Goal: Task Accomplishment & Management: Manage account settings

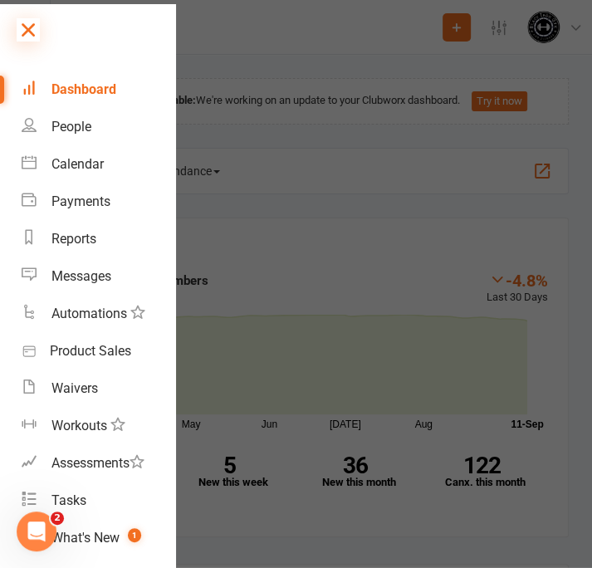
click at [27, 28] on icon at bounding box center [28, 29] width 23 height 23
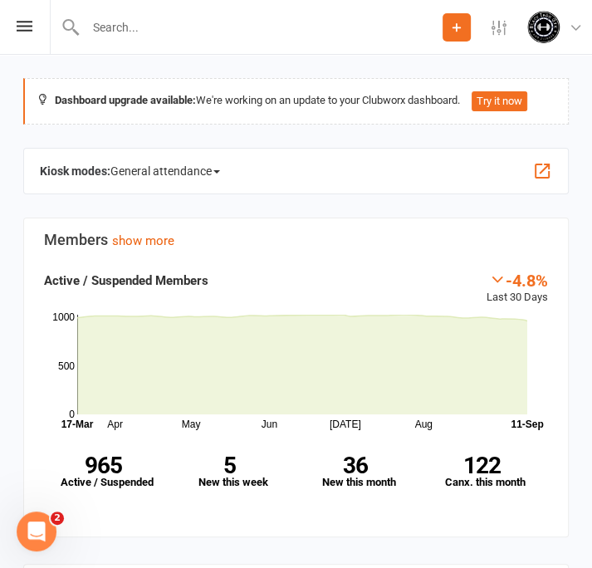
click at [136, 21] on input "text" at bounding box center [262, 27] width 362 height 23
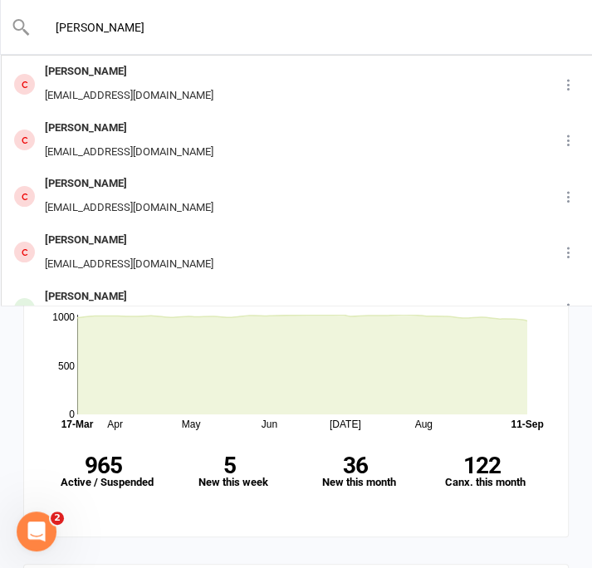
drag, startPoint x: 130, startPoint y: 33, endPoint x: 34, endPoint y: 30, distance: 96.4
click at [34, 30] on input "[PERSON_NAME]" at bounding box center [297, 27] width 533 height 23
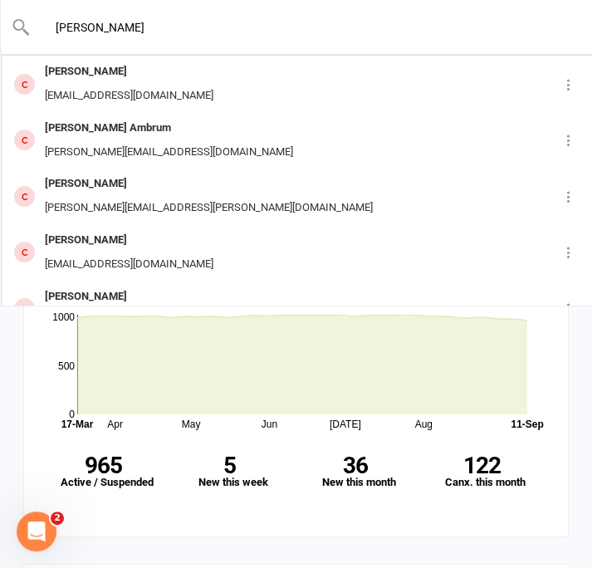
drag, startPoint x: 133, startPoint y: 28, endPoint x: 2, endPoint y: 27, distance: 130.5
click at [2, 27] on div "[PERSON_NAME] [PERSON_NAME] [PERSON_NAME][EMAIL_ADDRESS][DOMAIN_NAME] Bailey Am…" at bounding box center [296, 27] width 592 height 54
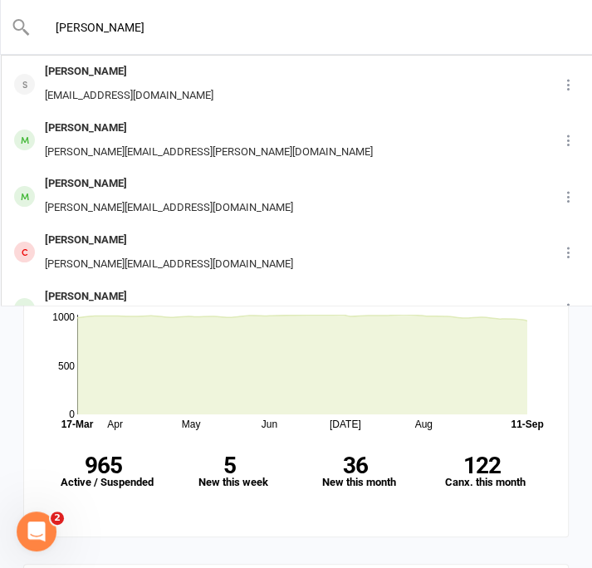
drag, startPoint x: 66, startPoint y: 12, endPoint x: -37, endPoint y: 11, distance: 103.9
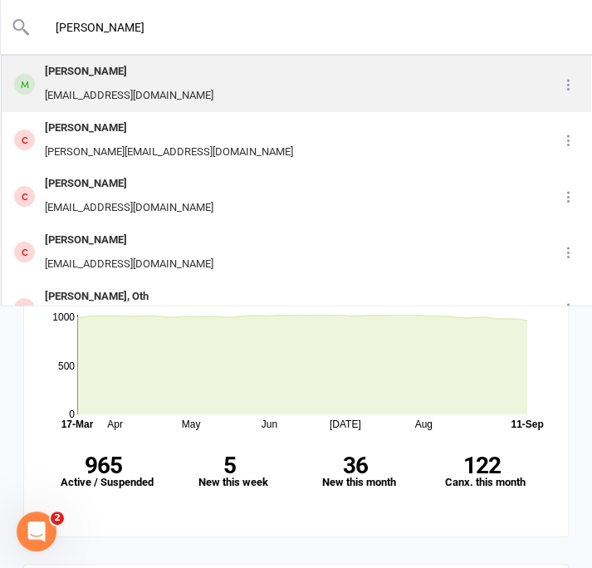
type input "[PERSON_NAME]"
click at [116, 84] on div "[EMAIL_ADDRESS][DOMAIN_NAME]" at bounding box center [129, 96] width 179 height 24
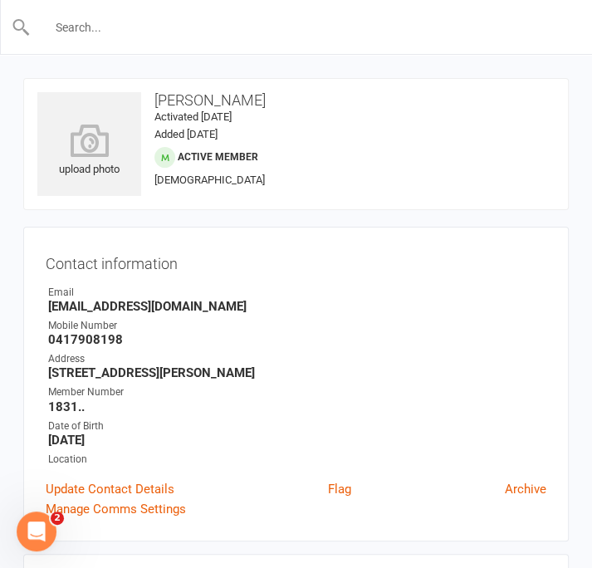
click at [143, 27] on input "text" at bounding box center [297, 27] width 533 height 23
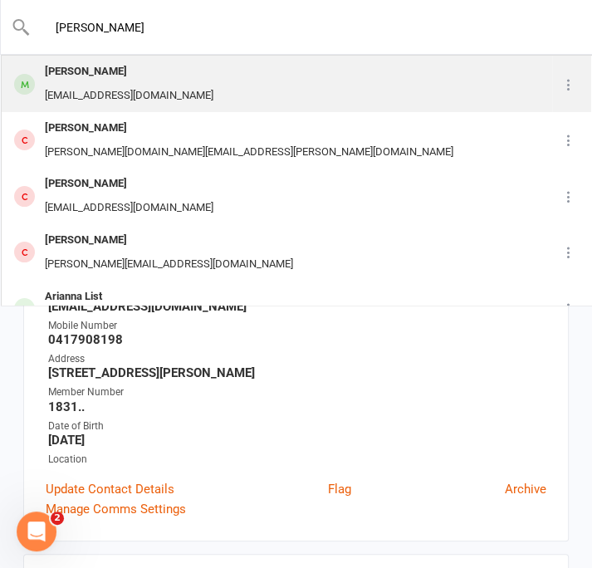
type input "[PERSON_NAME]"
click at [105, 77] on div "[PERSON_NAME]" at bounding box center [129, 72] width 179 height 24
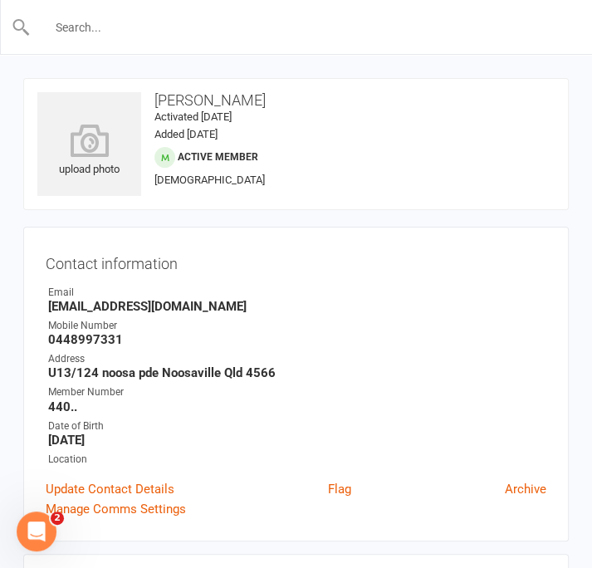
click at [124, 25] on input "text" at bounding box center [297, 27] width 533 height 23
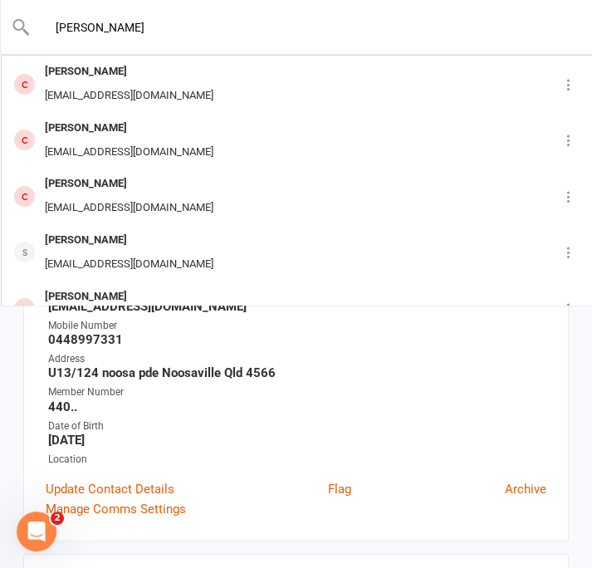
drag, startPoint x: 127, startPoint y: 29, endPoint x: 37, endPoint y: 20, distance: 91.0
click at [37, 20] on input "[PERSON_NAME]" at bounding box center [297, 27] width 533 height 23
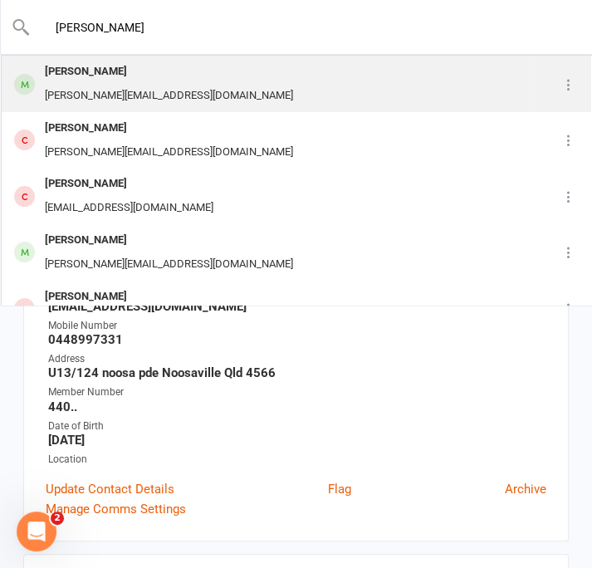
type input "[PERSON_NAME]"
click at [73, 77] on div "[PERSON_NAME]" at bounding box center [169, 72] width 258 height 24
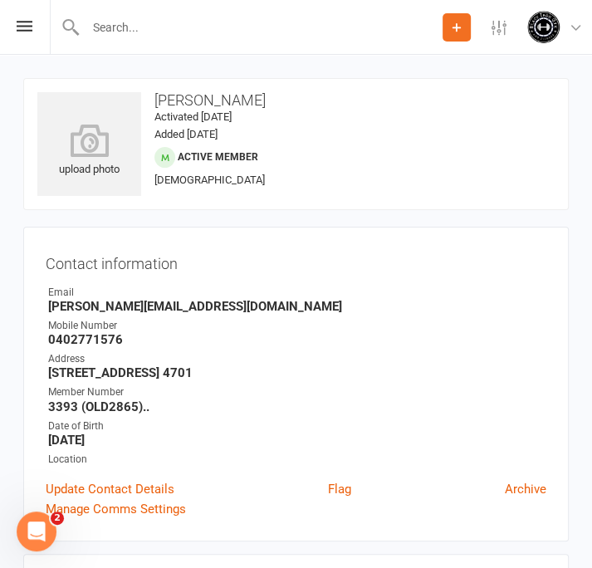
click at [126, 22] on input "text" at bounding box center [262, 27] width 362 height 23
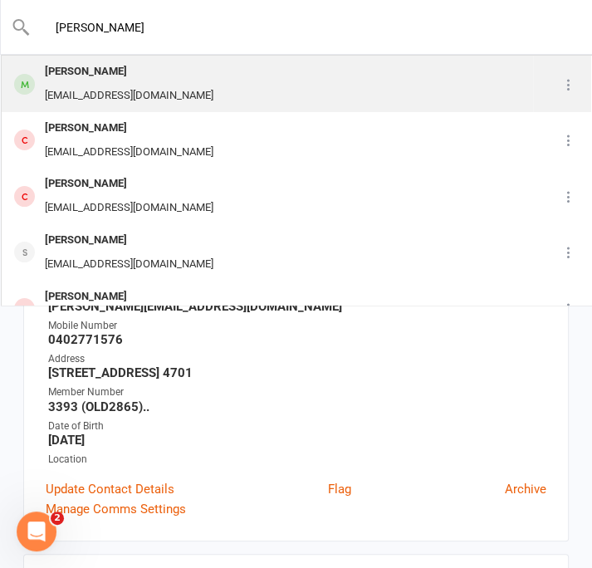
type input "[PERSON_NAME]"
click at [109, 74] on div "[PERSON_NAME]" at bounding box center [129, 72] width 179 height 24
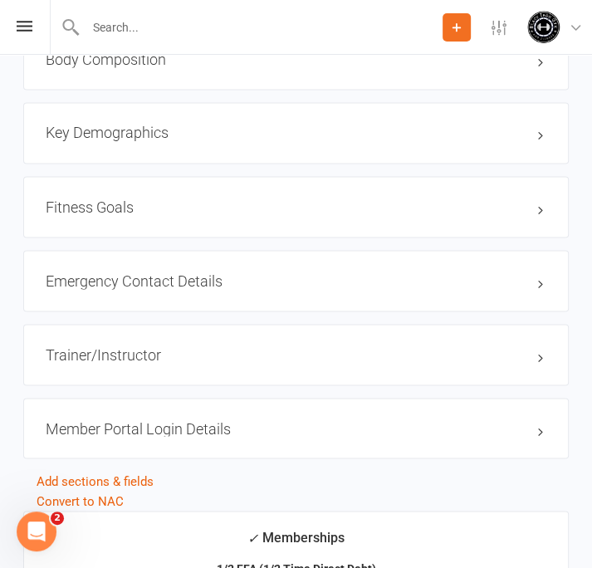
scroll to position [1330, 0]
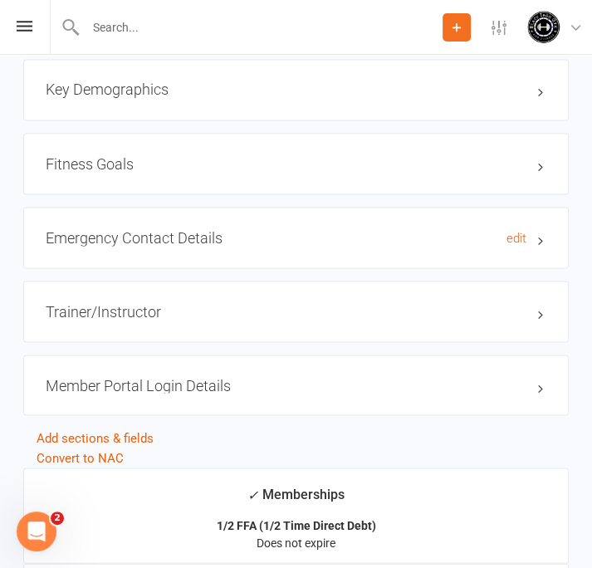
click at [540, 234] on h3 "Emergency Contact Details edit" at bounding box center [296, 237] width 501 height 17
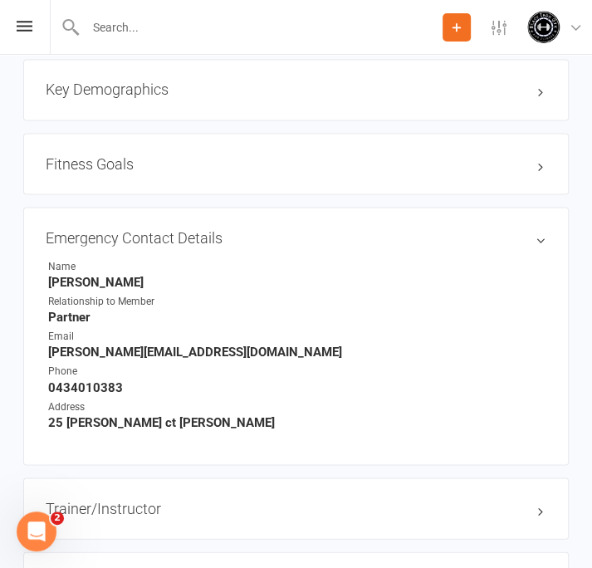
click at [133, 24] on input "text" at bounding box center [262, 27] width 362 height 23
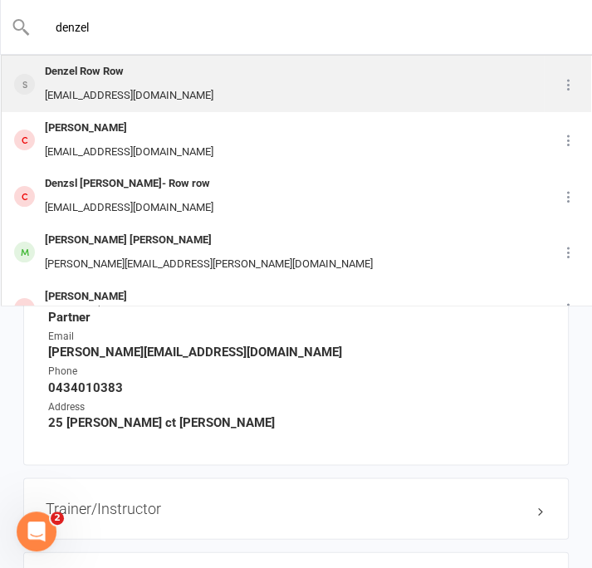
type input "denzel"
click at [135, 75] on div "Denzel Row Row" at bounding box center [129, 72] width 179 height 24
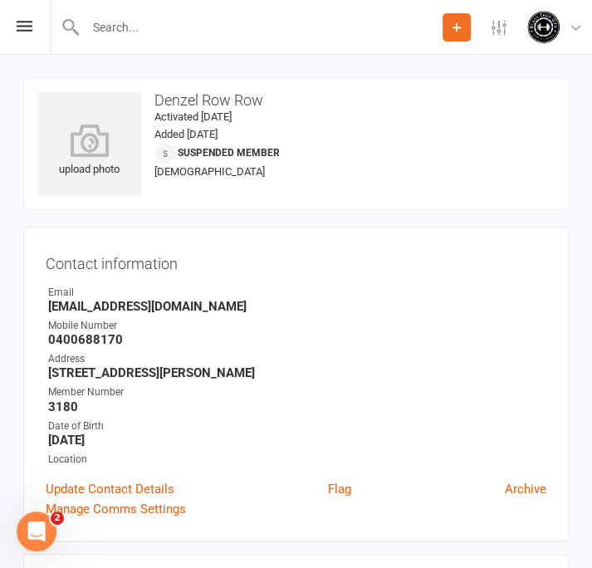
click at [214, 32] on input "text" at bounding box center [262, 27] width 362 height 23
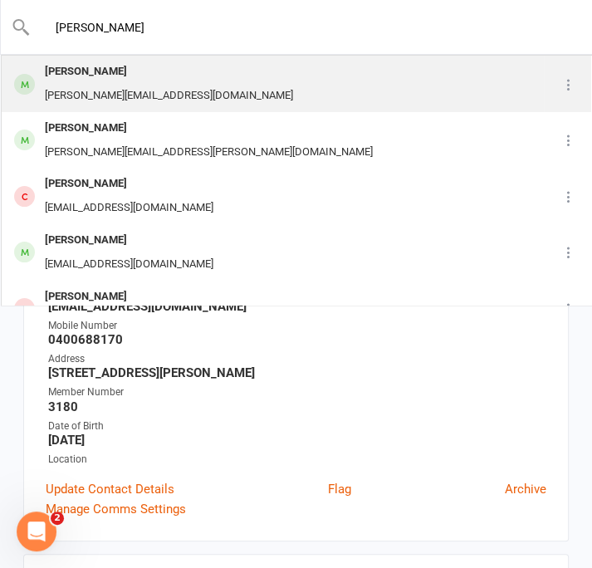
type input "[PERSON_NAME]"
click at [89, 84] on div "[PERSON_NAME][EMAIL_ADDRESS][DOMAIN_NAME]" at bounding box center [169, 96] width 258 height 24
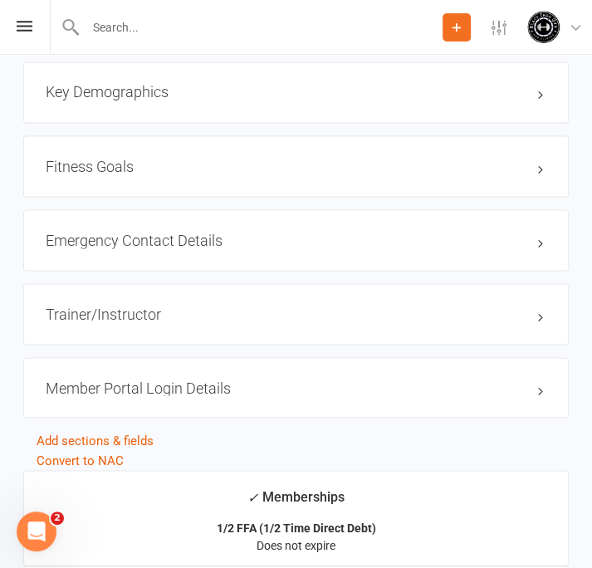
scroll to position [1413, 0]
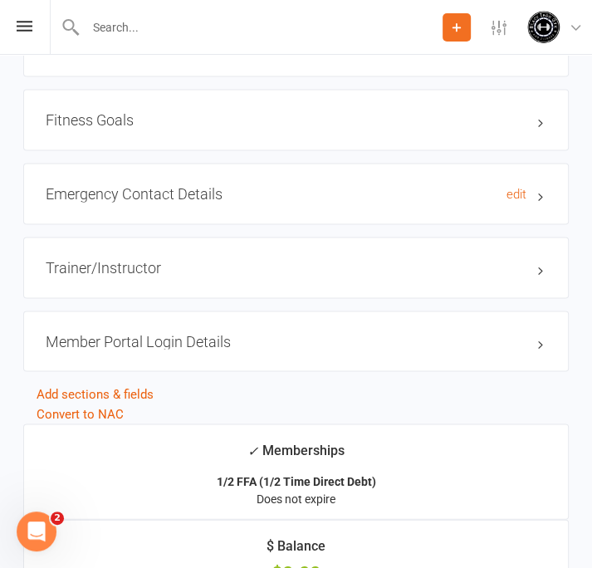
click at [543, 197] on h3 "Emergency Contact Details edit" at bounding box center [296, 193] width 501 height 17
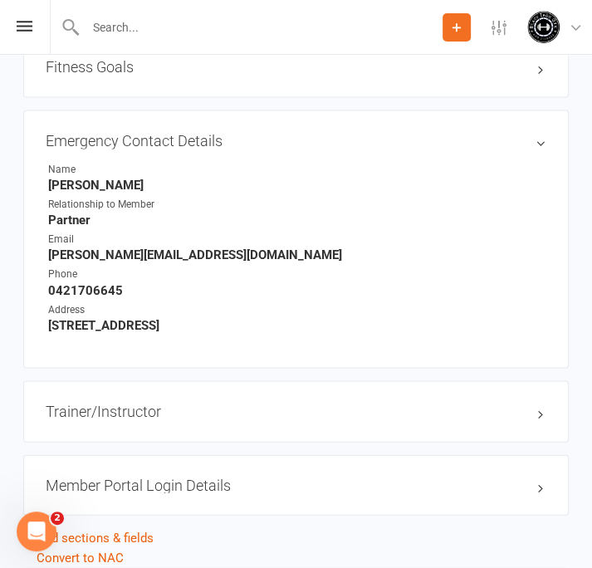
scroll to position [1496, 0]
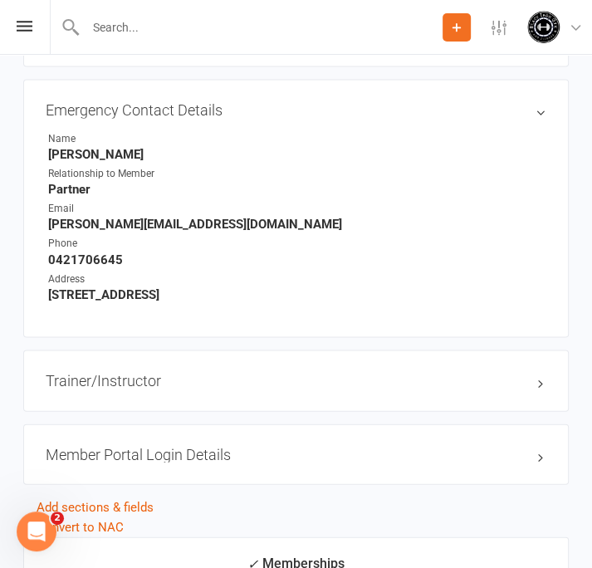
click at [197, 13] on div at bounding box center [246, 27] width 393 height 54
click at [103, 22] on input "text" at bounding box center [262, 27] width 362 height 23
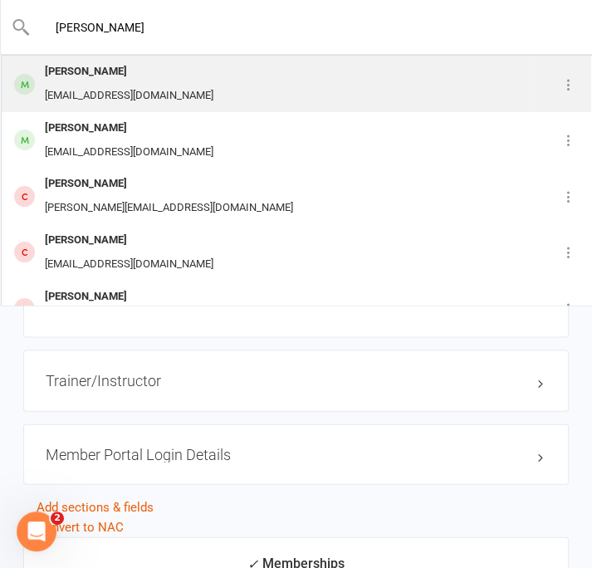
type input "[PERSON_NAME]"
click at [92, 81] on div "[PERSON_NAME]" at bounding box center [129, 72] width 179 height 24
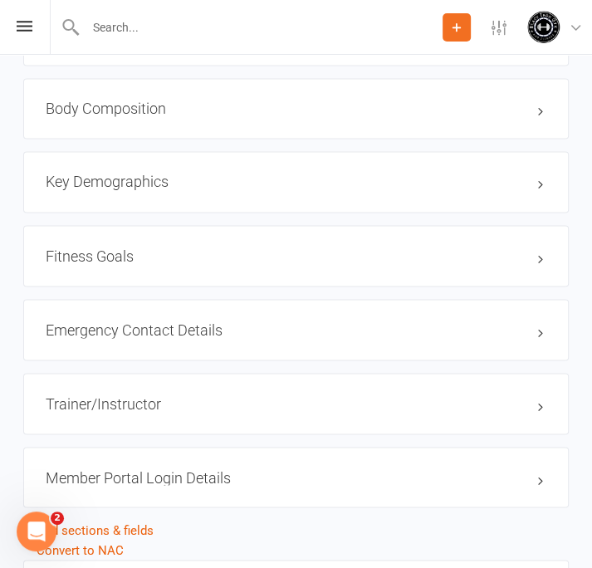
scroll to position [1246, 0]
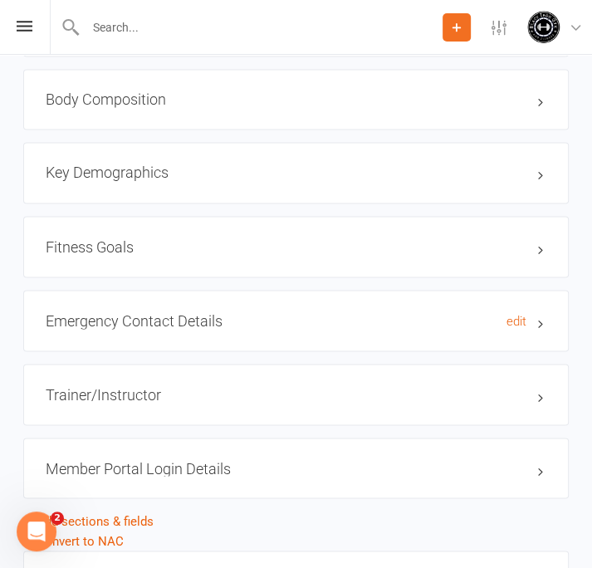
click at [539, 320] on h3 "Emergency Contact Details edit" at bounding box center [296, 320] width 501 height 17
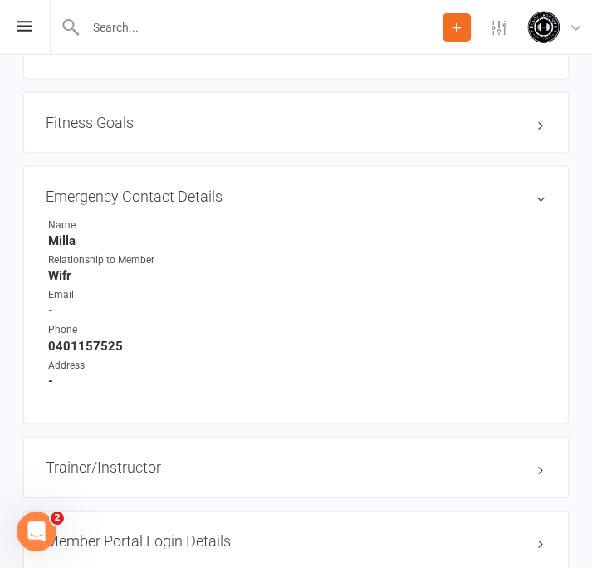
scroll to position [1413, 0]
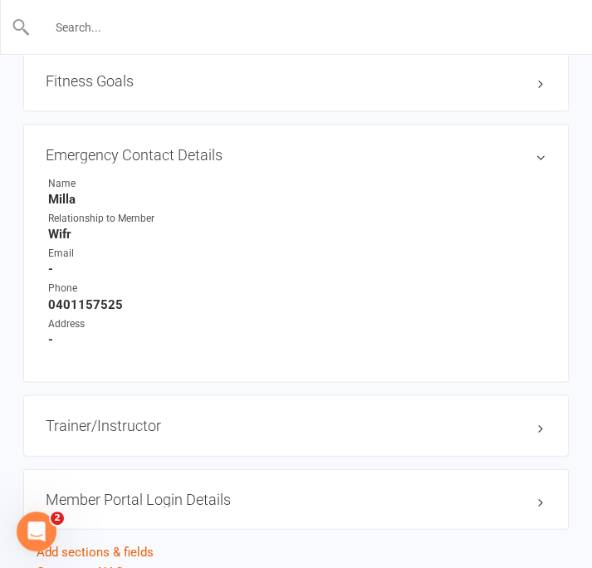
click at [170, 21] on input "text" at bounding box center [297, 27] width 533 height 23
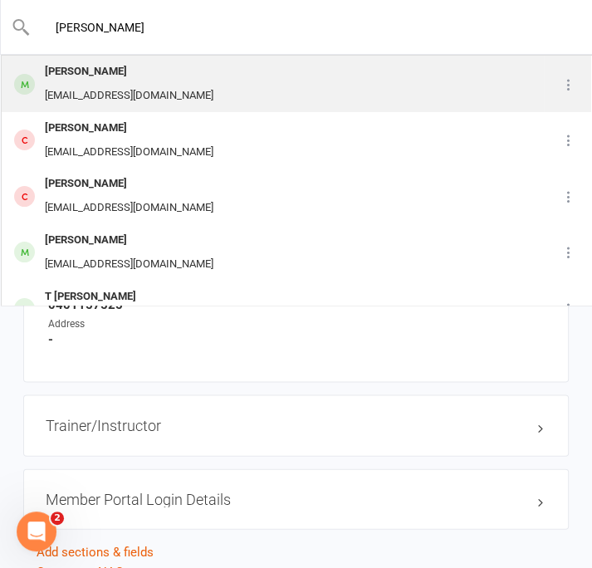
type input "[PERSON_NAME]"
click at [102, 71] on div "[PERSON_NAME]" at bounding box center [129, 72] width 179 height 24
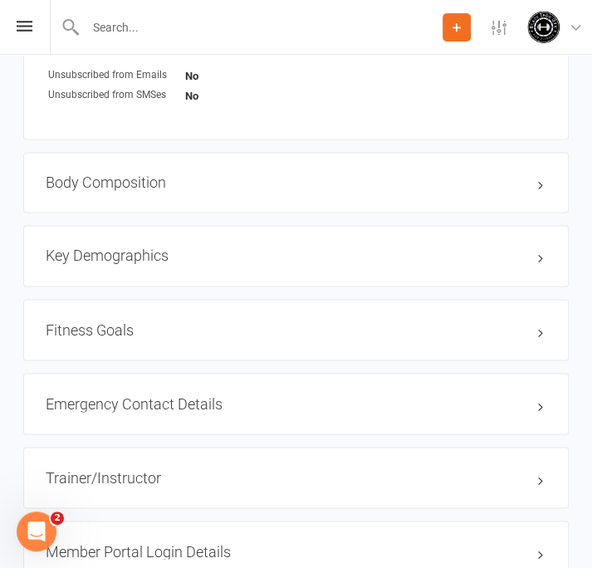
scroll to position [1246, 0]
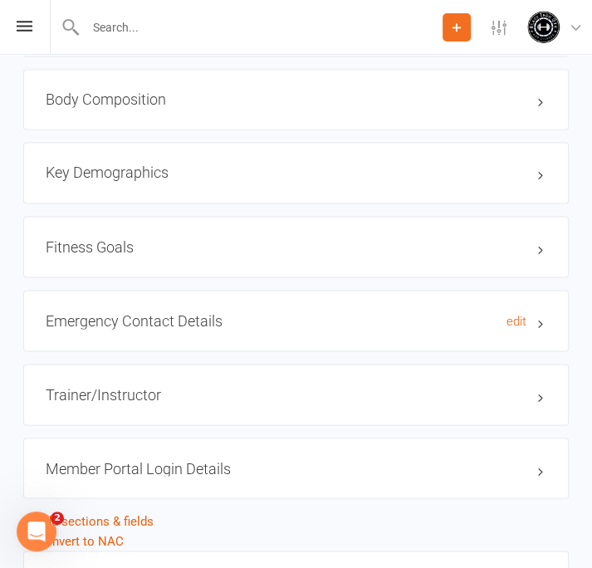
click at [539, 317] on h3 "Emergency Contact Details edit" at bounding box center [296, 320] width 501 height 17
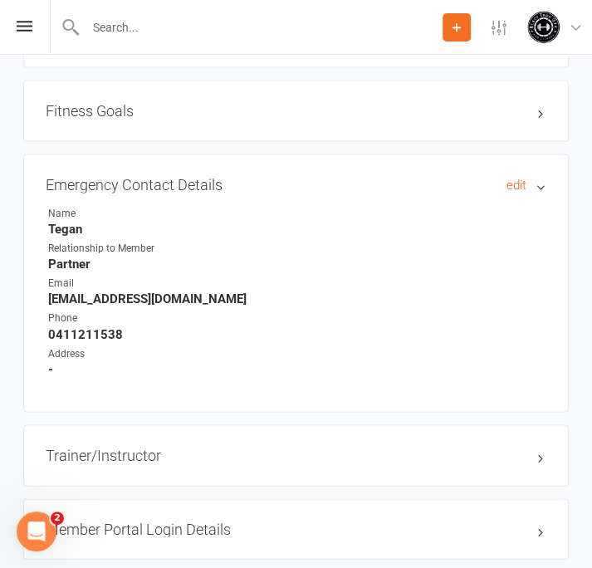
scroll to position [1413, 0]
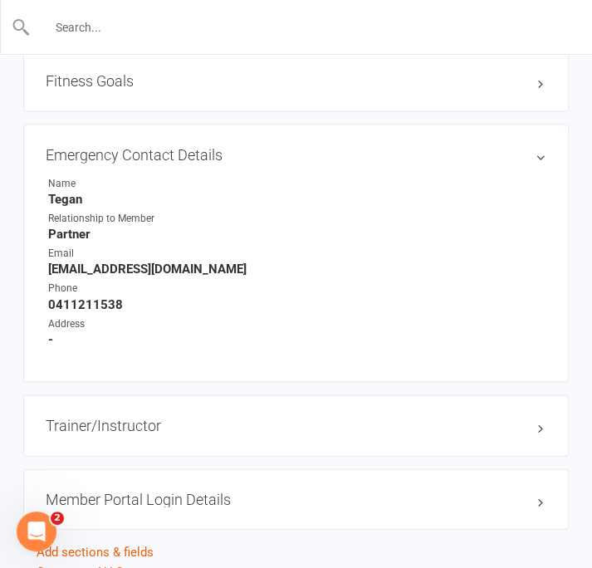
click at [157, 27] on input "text" at bounding box center [297, 27] width 533 height 23
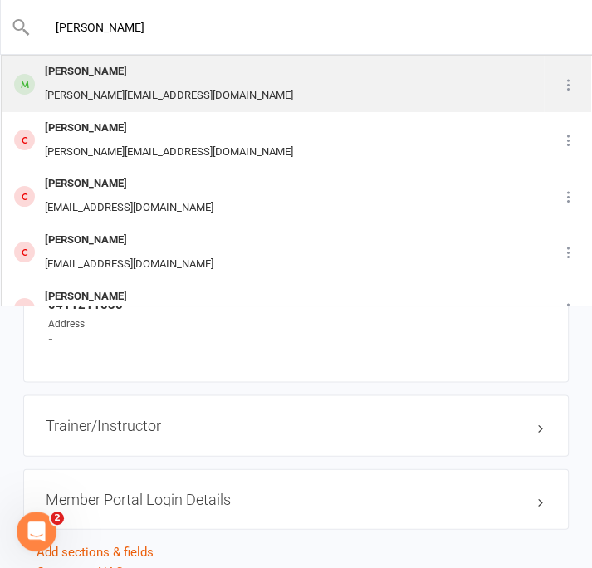
type input "[PERSON_NAME]"
click at [101, 81] on div "[PERSON_NAME]" at bounding box center [169, 72] width 258 height 24
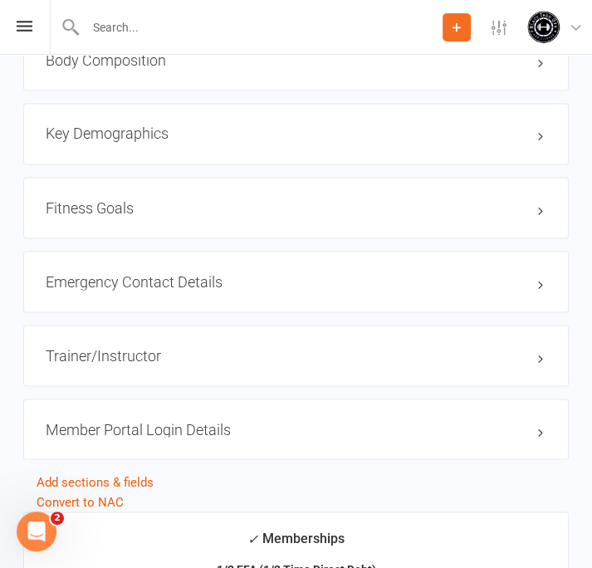
scroll to position [1330, 0]
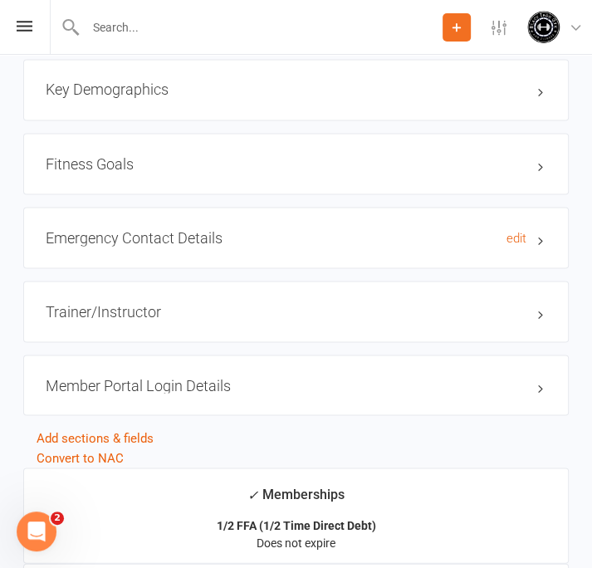
click at [538, 243] on h3 "Emergency Contact Details edit" at bounding box center [296, 237] width 501 height 17
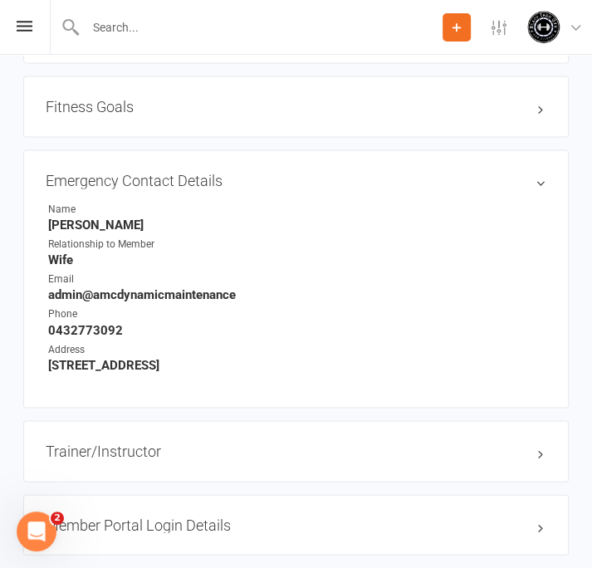
scroll to position [1413, 0]
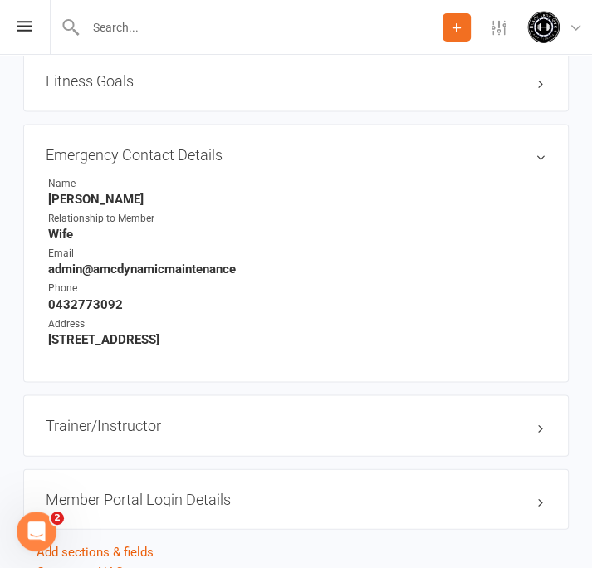
click at [235, 30] on input "text" at bounding box center [262, 27] width 362 height 23
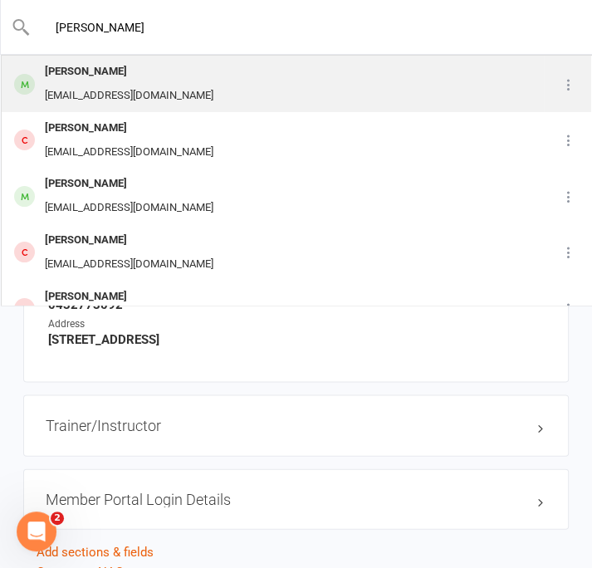
type input "[PERSON_NAME]"
click at [103, 76] on div "[PERSON_NAME]" at bounding box center [129, 72] width 179 height 24
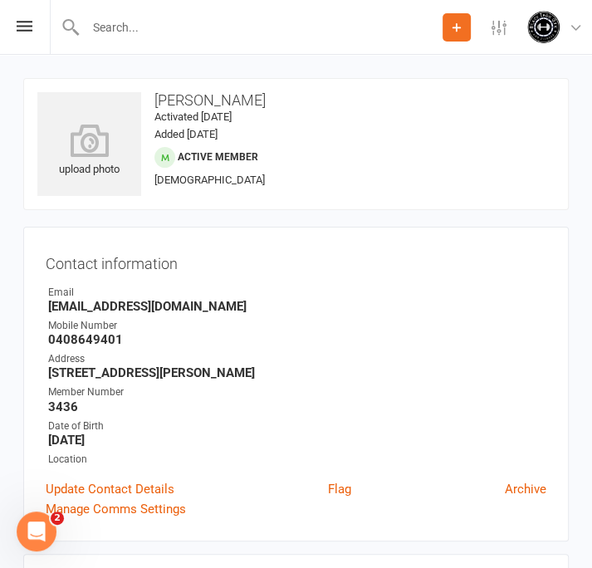
click at [178, 27] on input "text" at bounding box center [262, 27] width 362 height 23
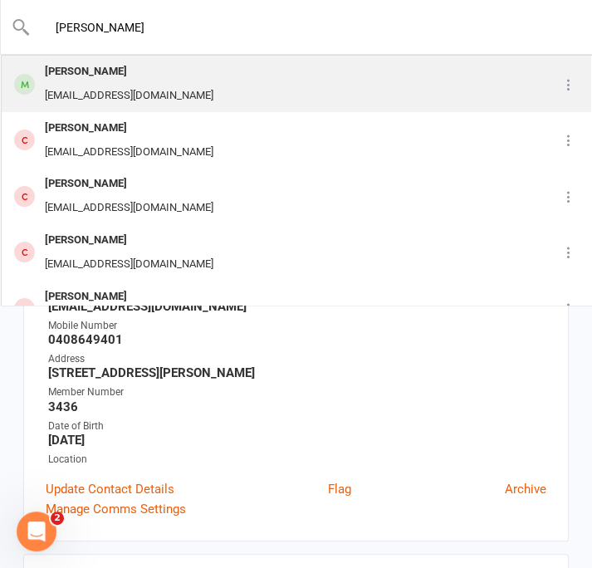
type input "[PERSON_NAME]"
click at [118, 88] on div "[EMAIL_ADDRESS][DOMAIN_NAME]" at bounding box center [129, 96] width 179 height 24
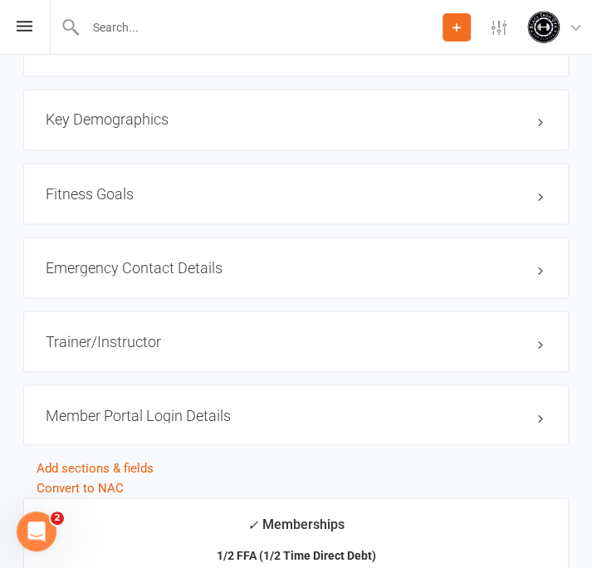
scroll to position [1330, 0]
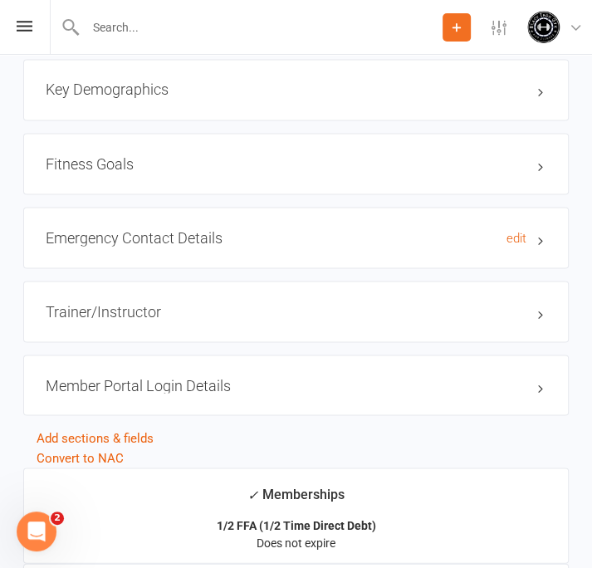
click at [535, 243] on h3 "Emergency Contact Details edit" at bounding box center [296, 237] width 501 height 17
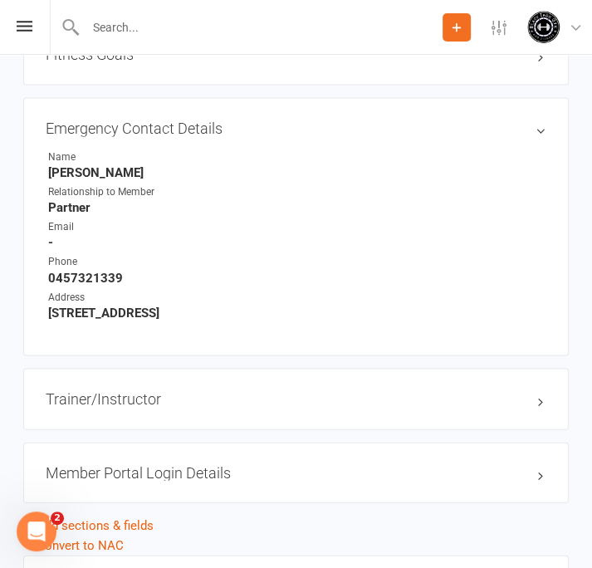
scroll to position [1413, 0]
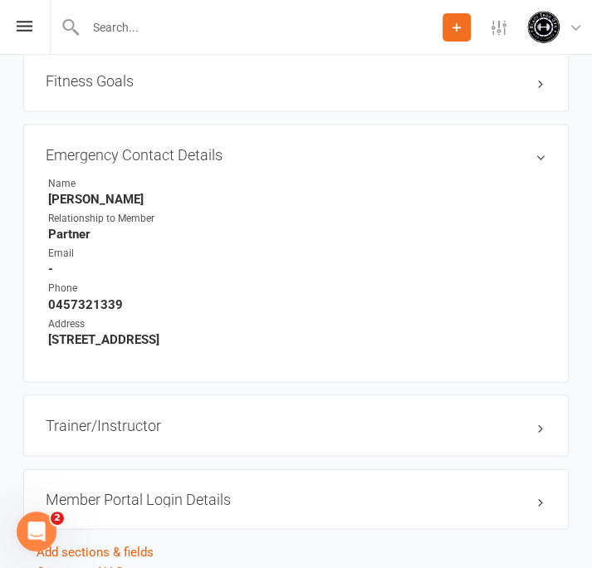
click at [194, 19] on input "text" at bounding box center [262, 27] width 362 height 23
click at [96, 37] on input "text" at bounding box center [297, 27] width 533 height 23
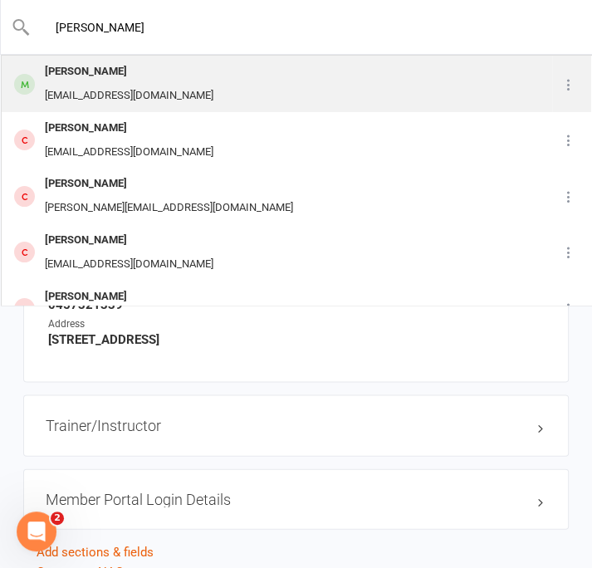
type input "[PERSON_NAME]"
click at [86, 75] on div "[PERSON_NAME]" at bounding box center [129, 72] width 179 height 24
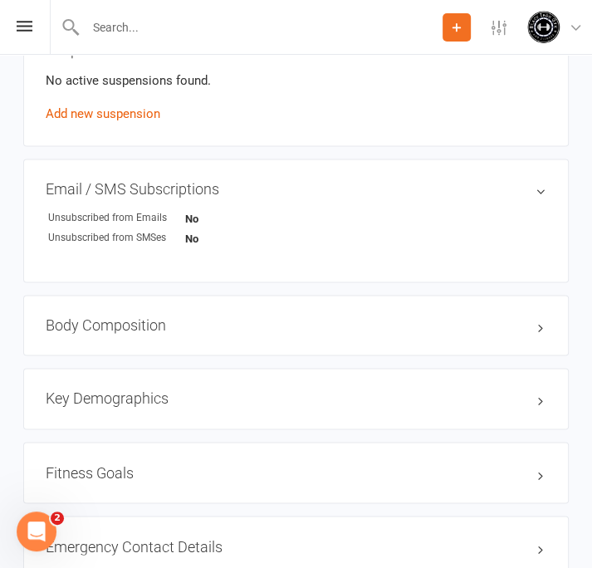
scroll to position [1246, 0]
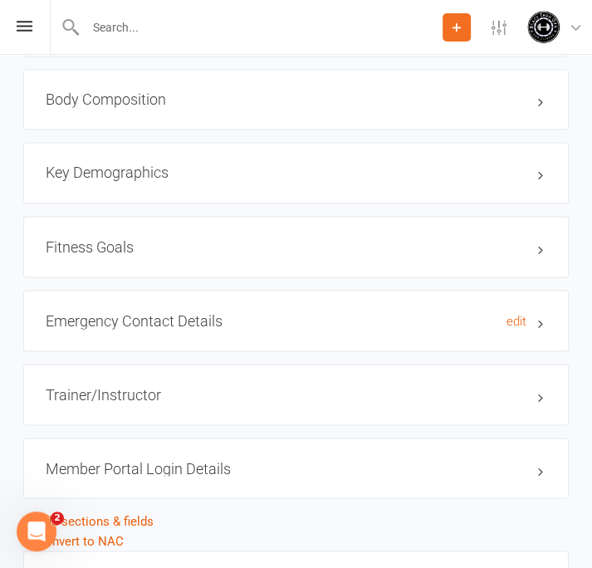
click at [538, 317] on h3 "Emergency Contact Details edit" at bounding box center [296, 320] width 501 height 17
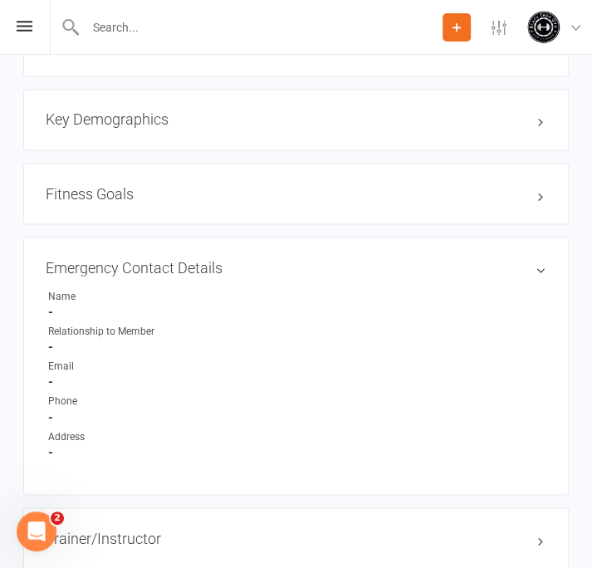
scroll to position [1413, 0]
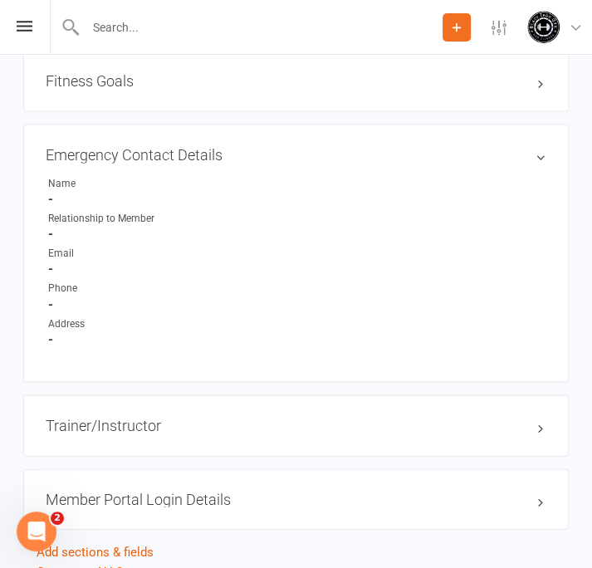
click at [196, 17] on input "text" at bounding box center [262, 27] width 362 height 23
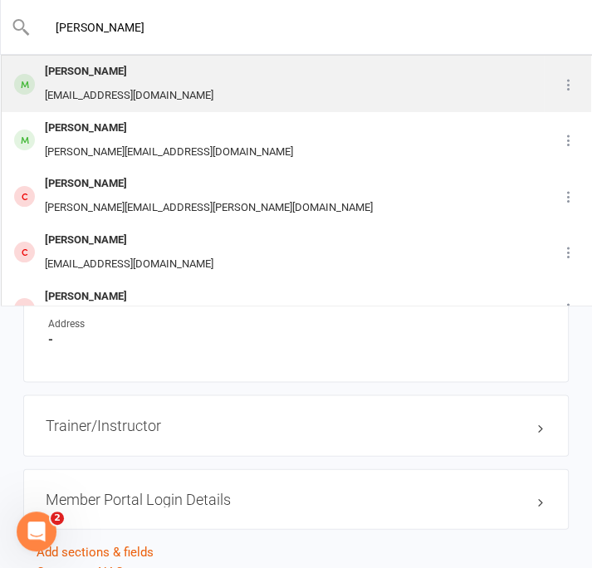
type input "[PERSON_NAME]"
click at [106, 76] on div "[PERSON_NAME]" at bounding box center [129, 72] width 179 height 24
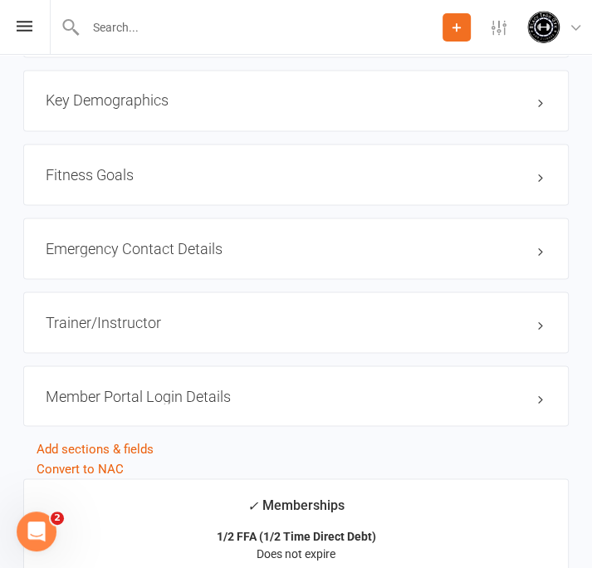
scroll to position [1330, 0]
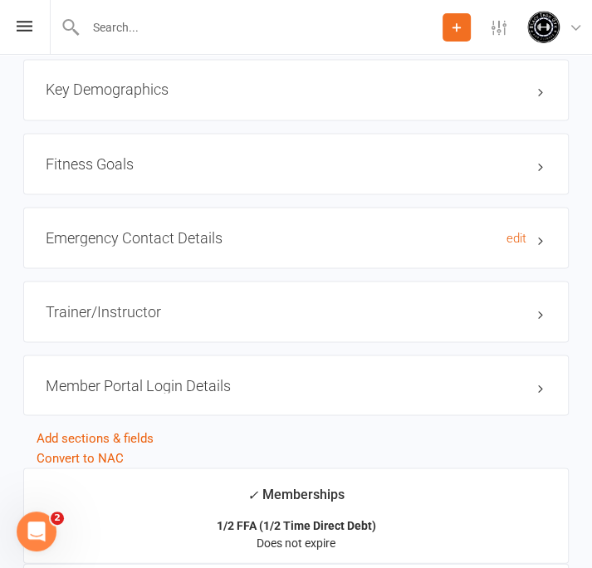
click at [543, 243] on h3 "Emergency Contact Details edit" at bounding box center [296, 237] width 501 height 17
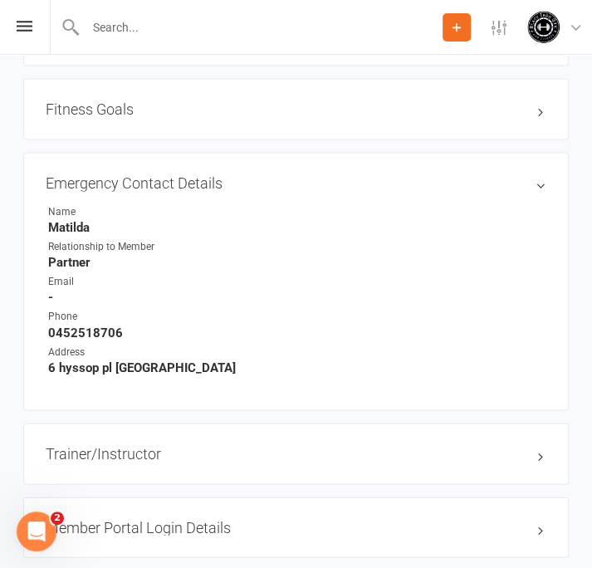
scroll to position [1413, 0]
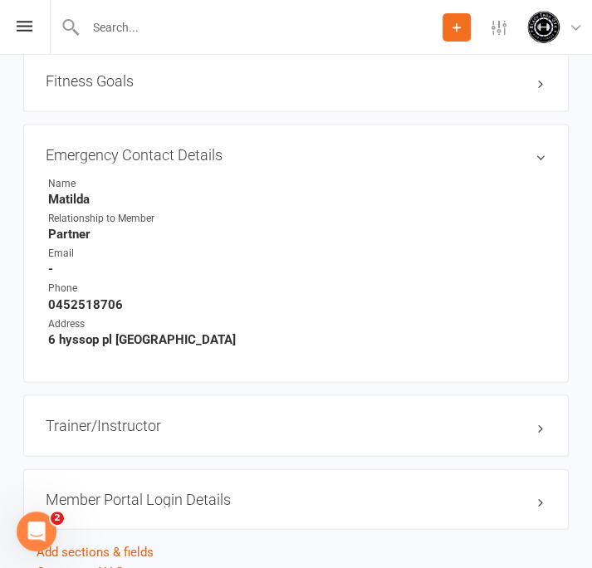
click at [120, 27] on input "text" at bounding box center [262, 27] width 362 height 23
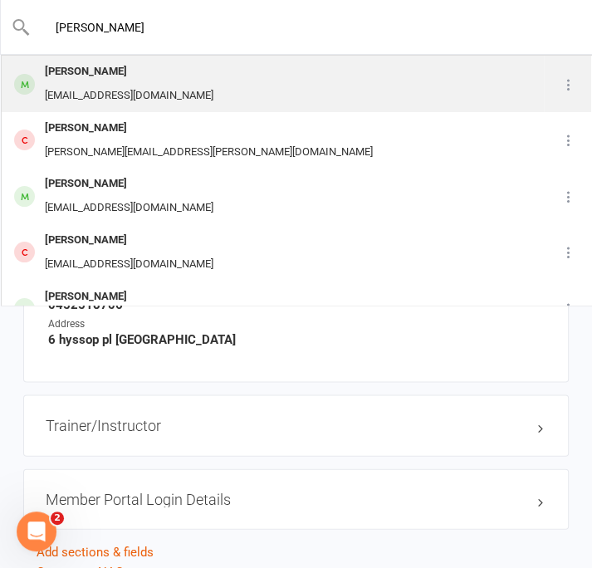
type input "[PERSON_NAME]"
click at [91, 77] on div "[PERSON_NAME]" at bounding box center [129, 72] width 179 height 24
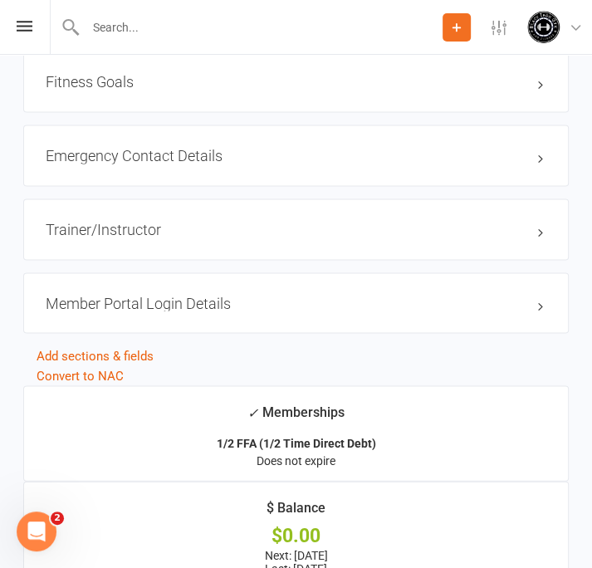
scroll to position [1413, 0]
click at [540, 156] on h3 "Emergency Contact Details edit" at bounding box center [296, 154] width 501 height 17
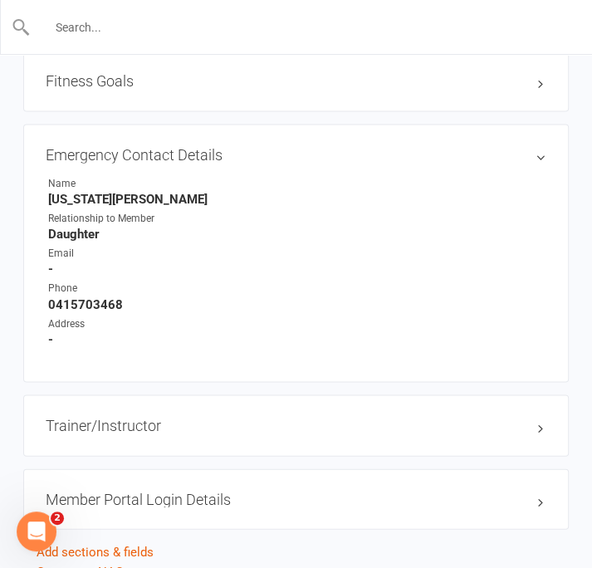
click at [203, 23] on input "text" at bounding box center [297, 27] width 533 height 23
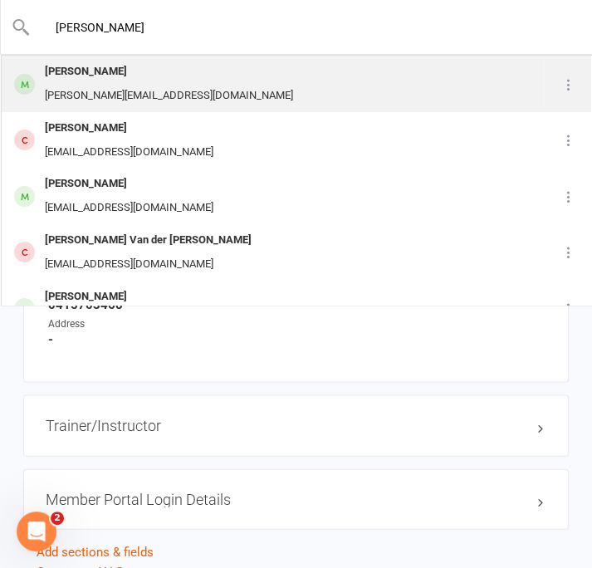
type input "[PERSON_NAME]"
click at [97, 86] on div "[PERSON_NAME][EMAIL_ADDRESS][DOMAIN_NAME]" at bounding box center [169, 96] width 258 height 24
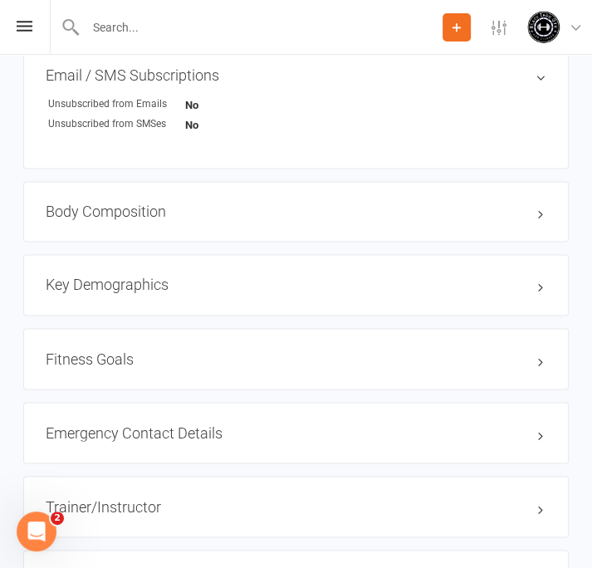
scroll to position [1163, 0]
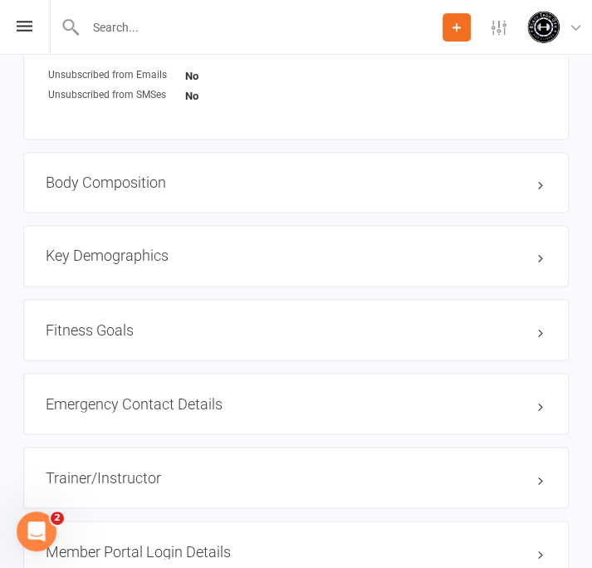
click at [372, 393] on div "Emergency Contact Details edit" at bounding box center [296, 403] width 546 height 61
click at [548, 403] on div "Emergency Contact Details edit" at bounding box center [296, 403] width 546 height 61
click at [538, 403] on h3 "Emergency Contact Details edit" at bounding box center [296, 404] width 501 height 17
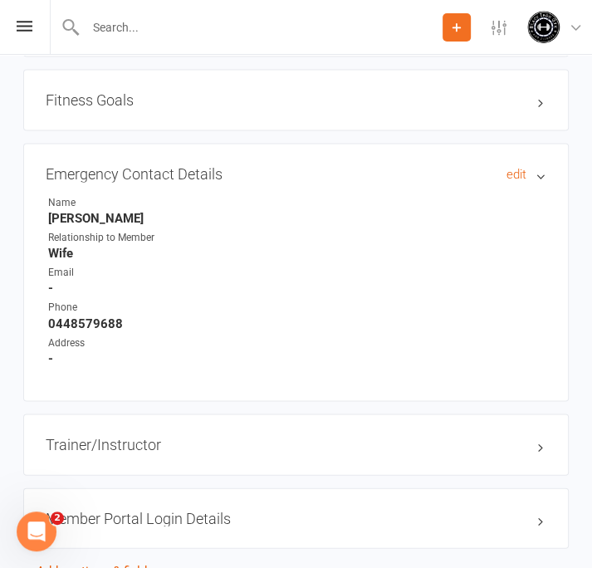
scroll to position [1413, 0]
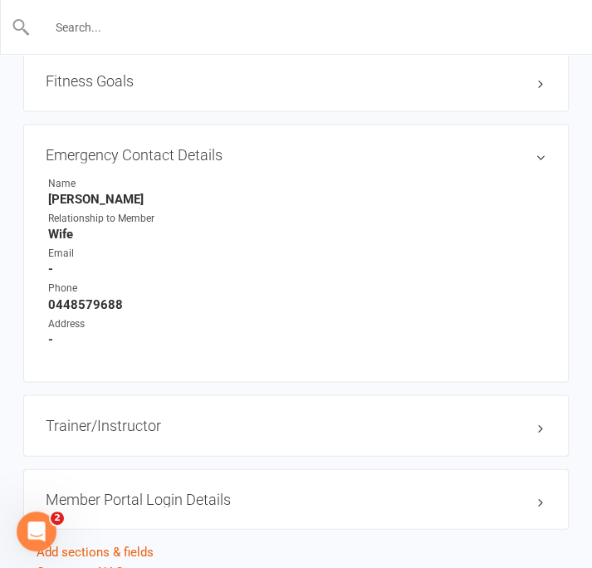
click at [193, 21] on input "text" at bounding box center [297, 27] width 533 height 23
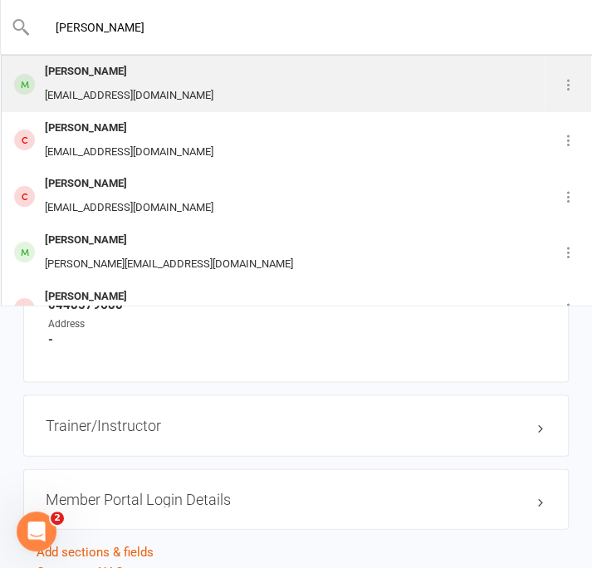
type input "[PERSON_NAME]"
click at [113, 84] on div "[EMAIL_ADDRESS][DOMAIN_NAME]" at bounding box center [129, 96] width 179 height 24
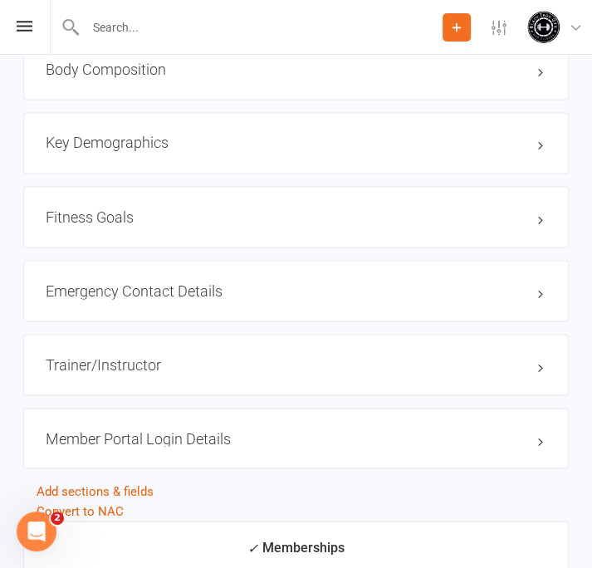
scroll to position [1330, 0]
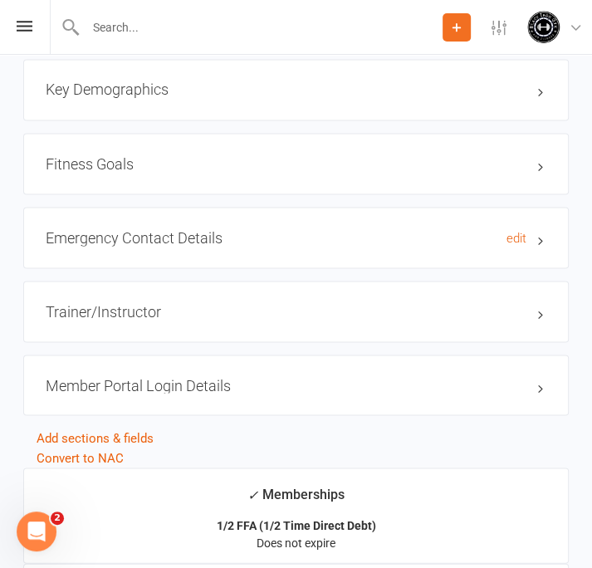
click at [538, 238] on h3 "Emergency Contact Details edit" at bounding box center [296, 237] width 501 height 17
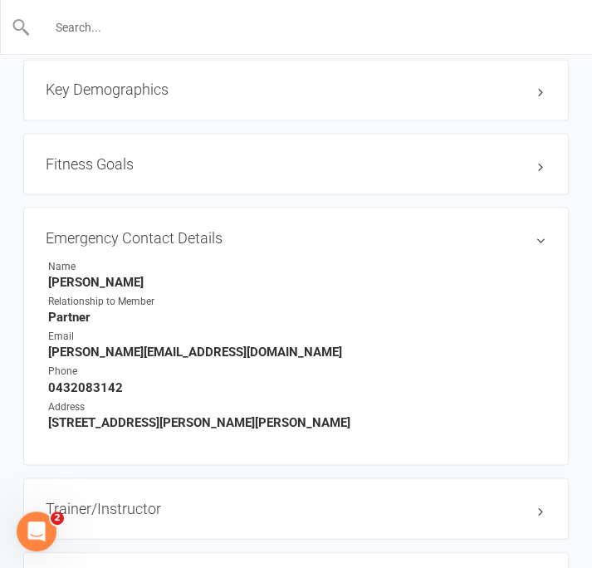
click at [108, 33] on input "text" at bounding box center [297, 27] width 533 height 23
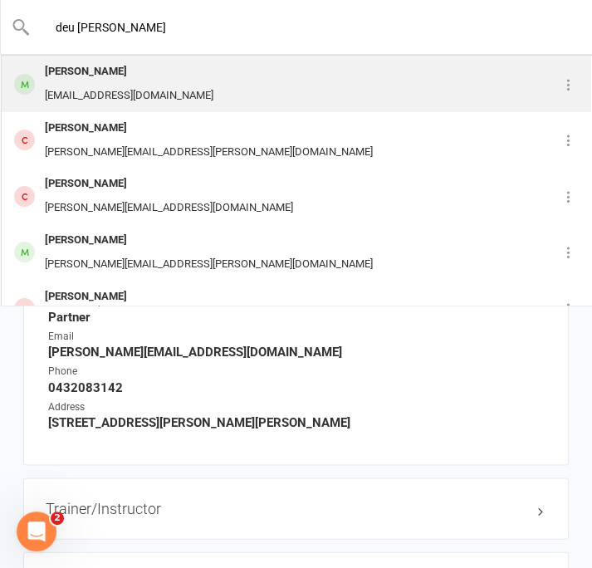
type input "deu [PERSON_NAME]"
click at [85, 74] on div "[PERSON_NAME]" at bounding box center [129, 72] width 179 height 24
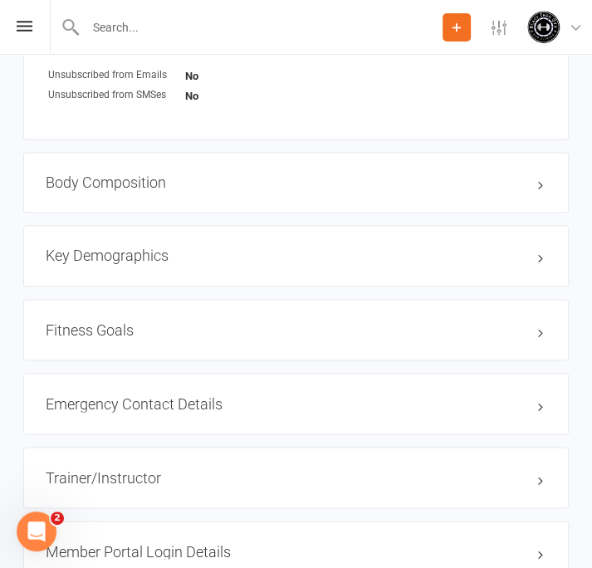
scroll to position [1246, 0]
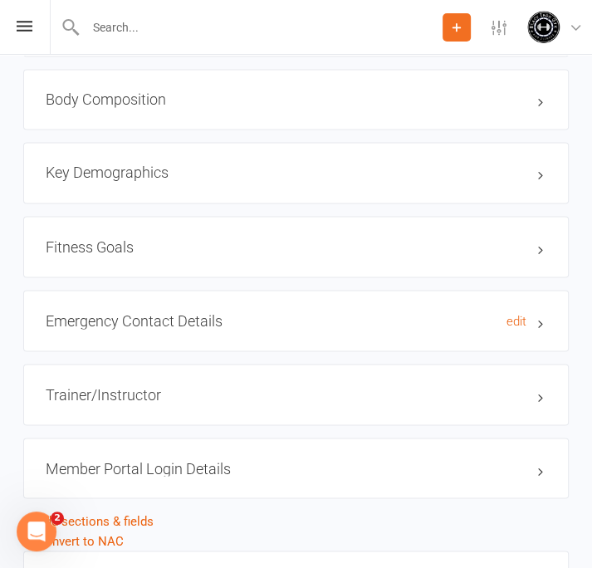
click at [540, 322] on h3 "Emergency Contact Details edit" at bounding box center [296, 320] width 501 height 17
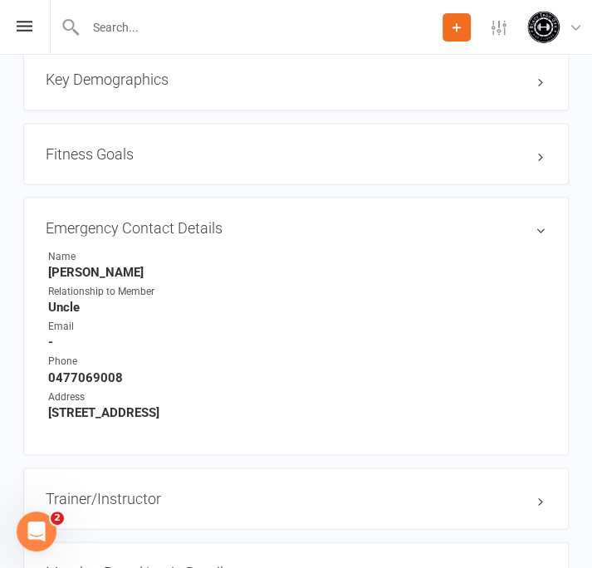
scroll to position [1413, 0]
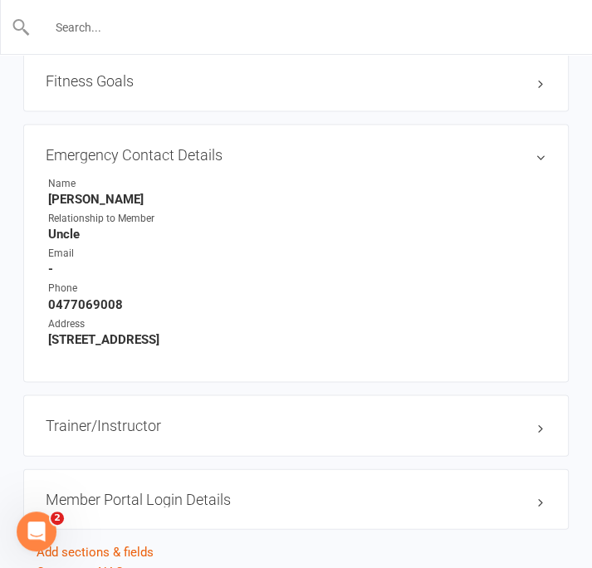
click at [127, 25] on input "text" at bounding box center [297, 27] width 533 height 23
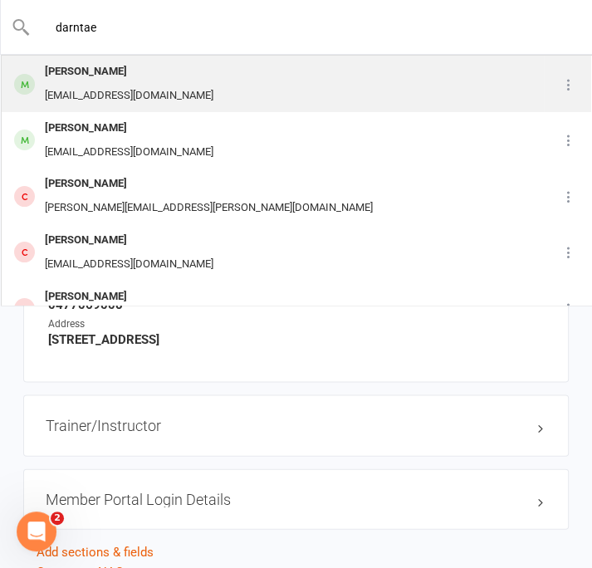
type input "darntae"
click at [100, 72] on div "[PERSON_NAME]" at bounding box center [129, 72] width 179 height 24
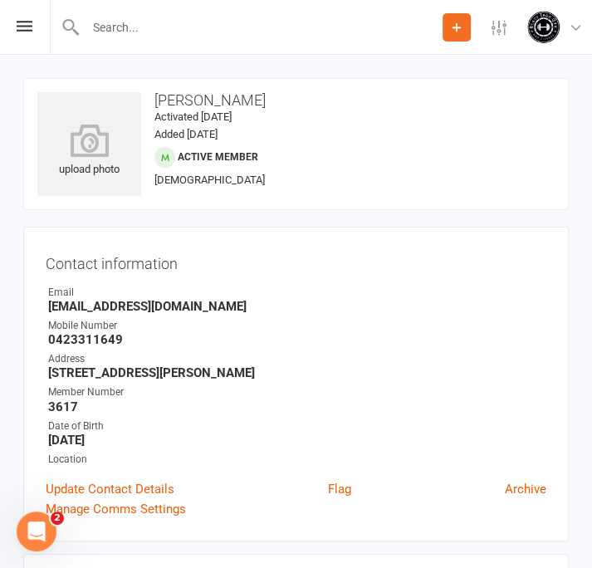
click at [116, 29] on input "text" at bounding box center [262, 27] width 362 height 23
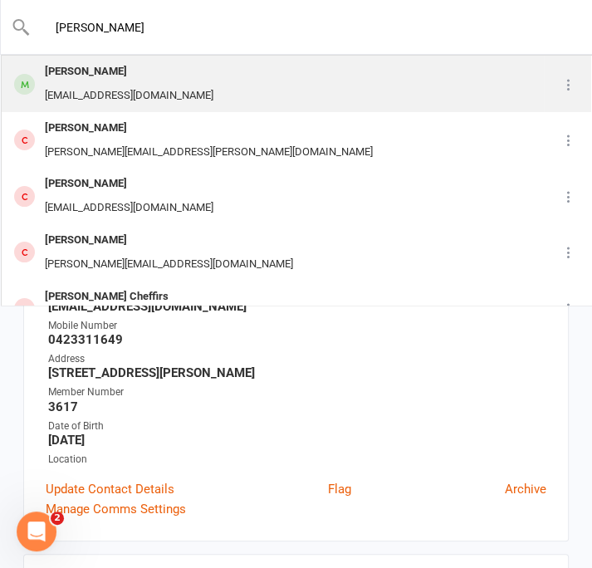
type input "[PERSON_NAME]"
click at [98, 81] on div "[PERSON_NAME]" at bounding box center [129, 72] width 179 height 24
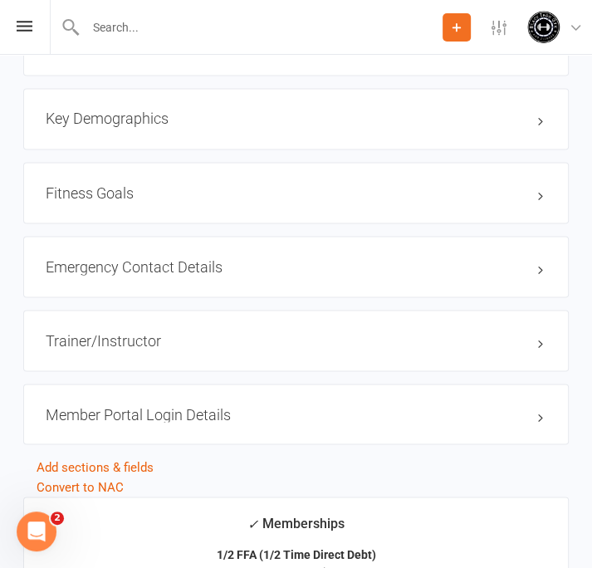
scroll to position [1330, 0]
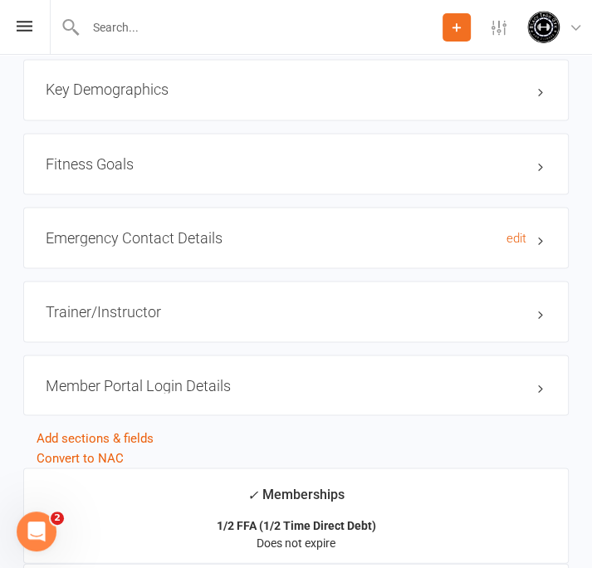
click at [537, 238] on h3 "Emergency Contact Details edit" at bounding box center [296, 237] width 501 height 17
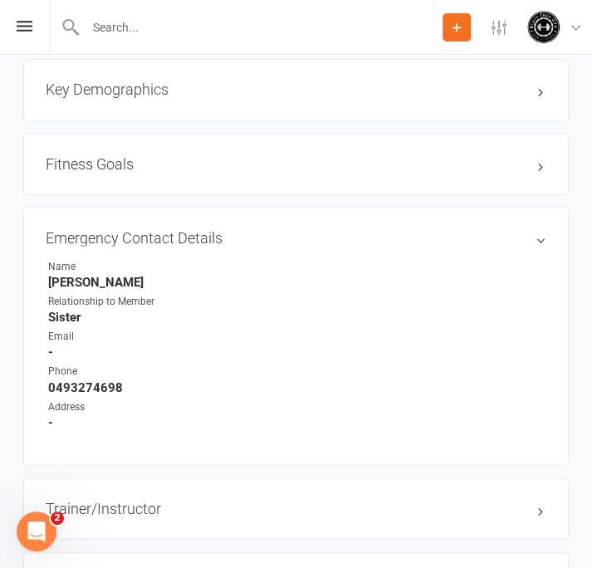
scroll to position [1413, 0]
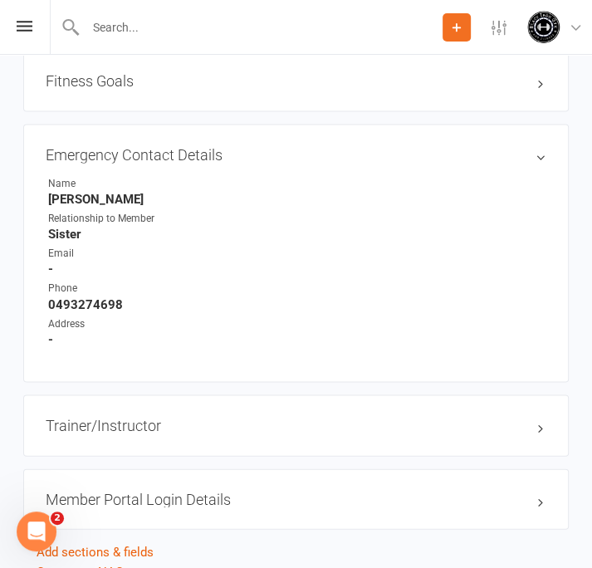
click at [165, 22] on input "text" at bounding box center [262, 27] width 362 height 23
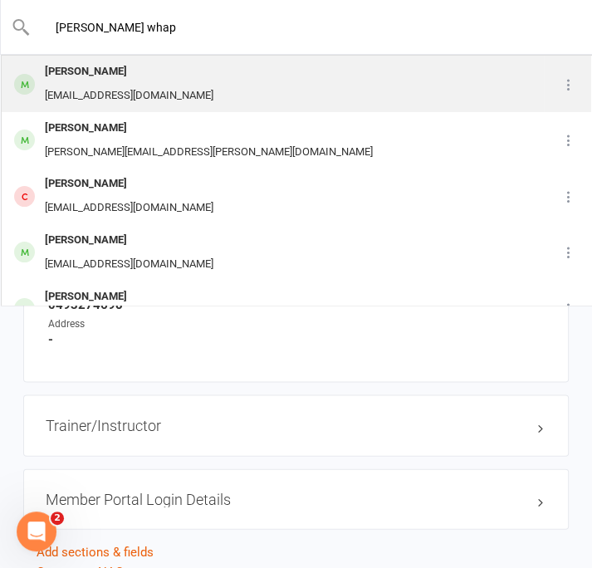
type input "[PERSON_NAME] whap"
click at [91, 83] on div "[PERSON_NAME]" at bounding box center [129, 72] width 179 height 24
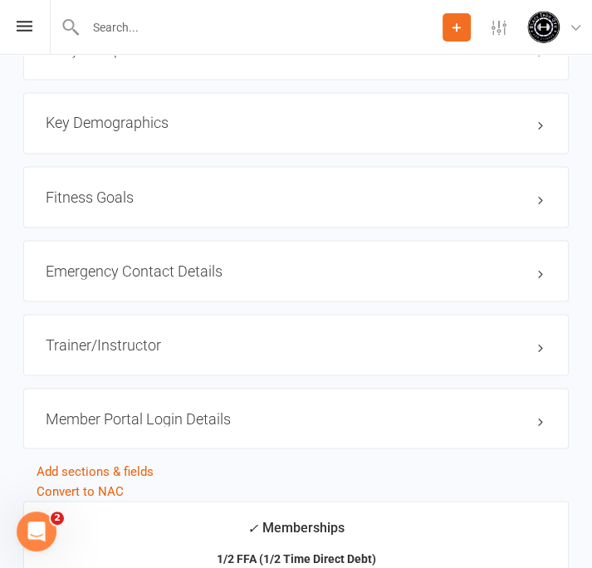
scroll to position [1330, 0]
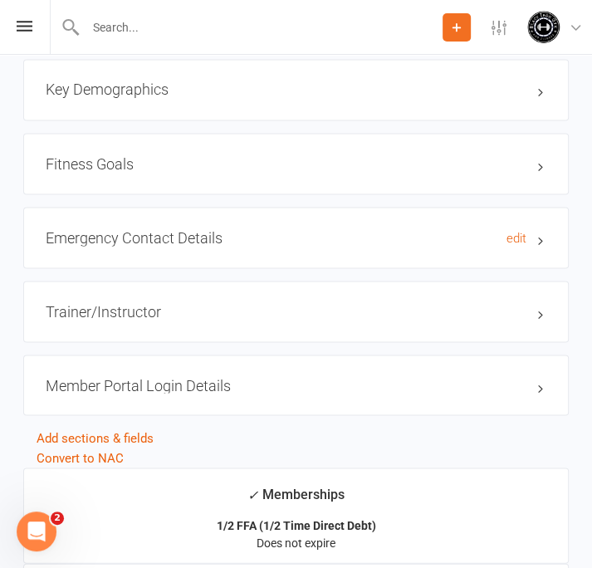
click at [546, 239] on h3 "Emergency Contact Details edit" at bounding box center [296, 237] width 501 height 17
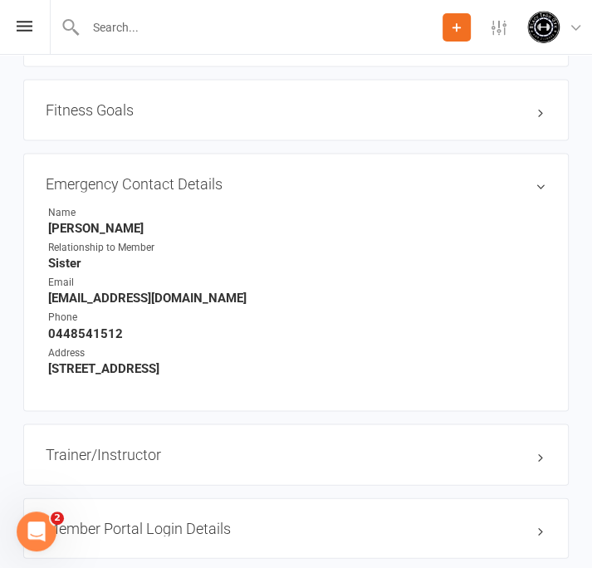
scroll to position [1413, 0]
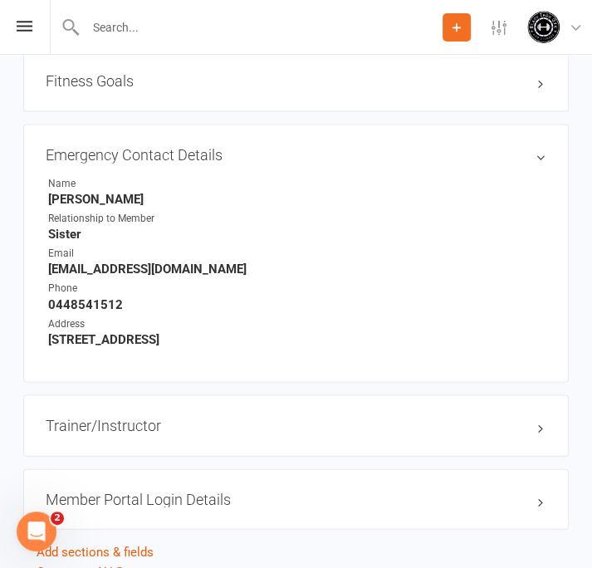
click at [140, 14] on div at bounding box center [246, 27] width 393 height 54
click at [140, 27] on input "text" at bounding box center [262, 27] width 362 height 23
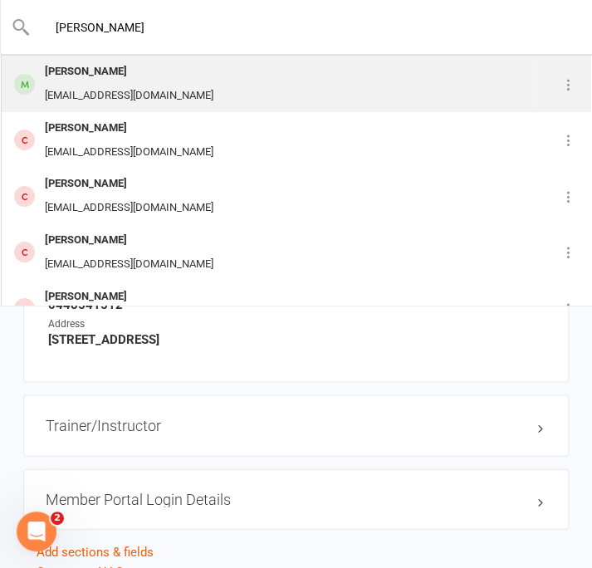
type input "[PERSON_NAME]"
click at [120, 74] on div "[PERSON_NAME]" at bounding box center [129, 72] width 179 height 24
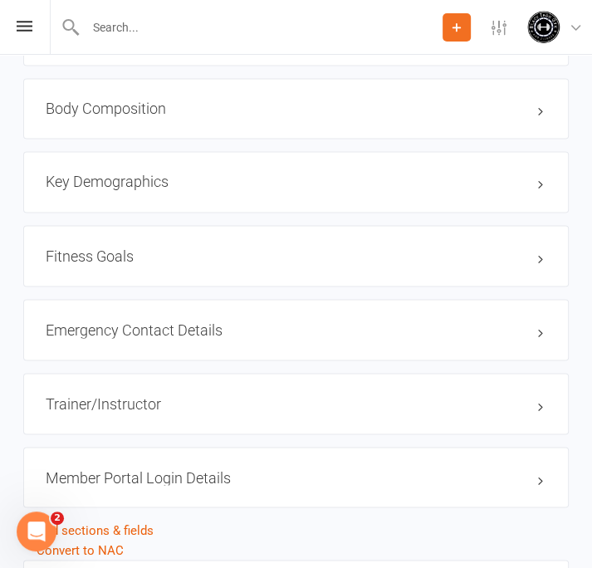
scroll to position [1246, 0]
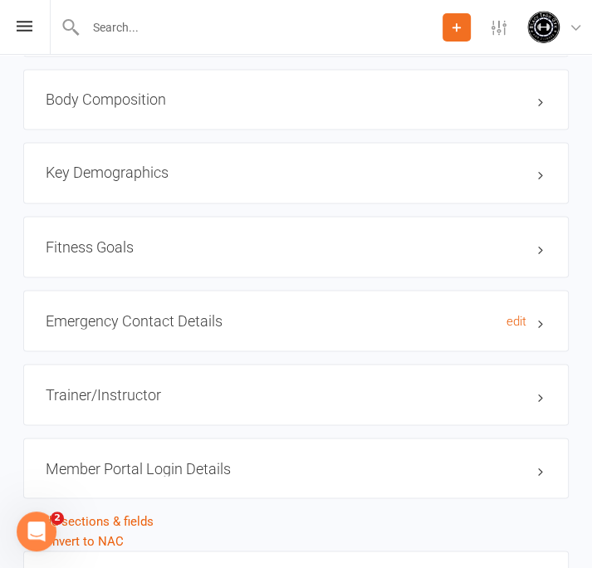
click at [540, 324] on h3 "Emergency Contact Details edit" at bounding box center [296, 320] width 501 height 17
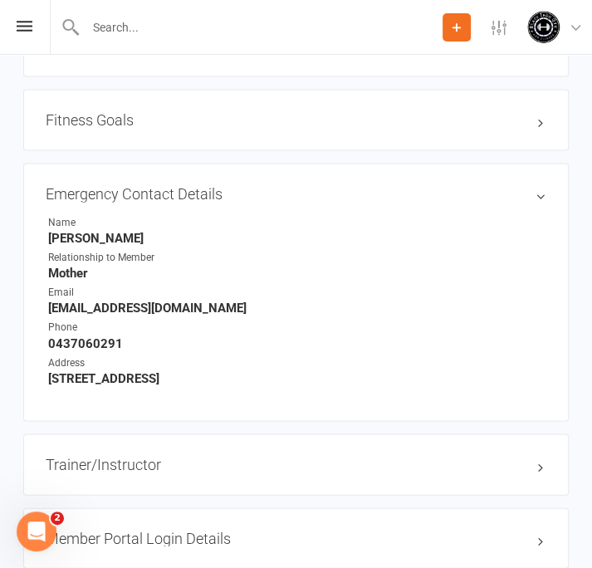
scroll to position [1413, 0]
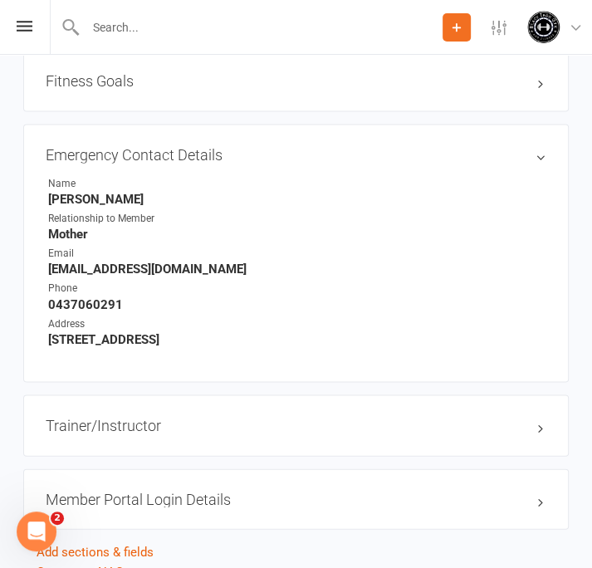
click at [165, 16] on input "text" at bounding box center [262, 27] width 362 height 23
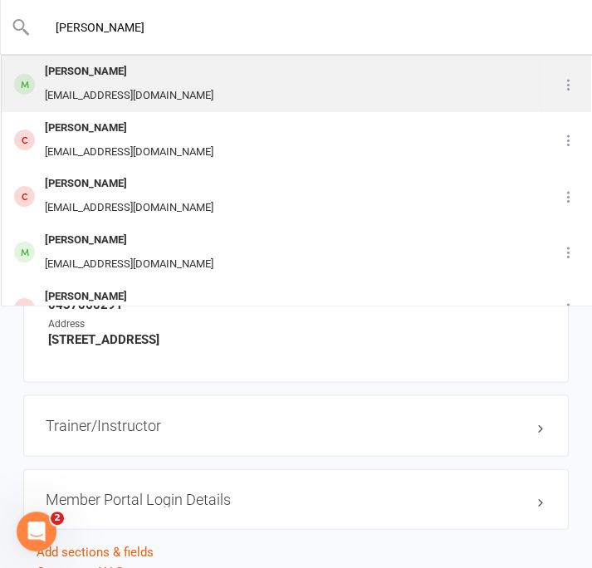
type input "[PERSON_NAME]"
click at [104, 71] on div "[PERSON_NAME]" at bounding box center [129, 72] width 179 height 24
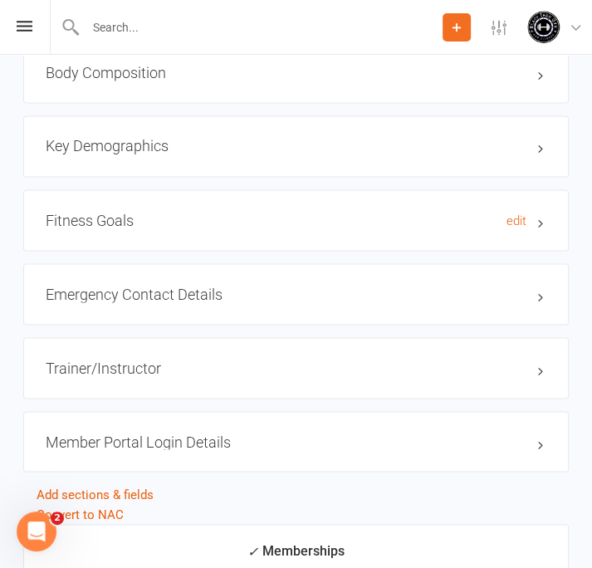
scroll to position [1246, 0]
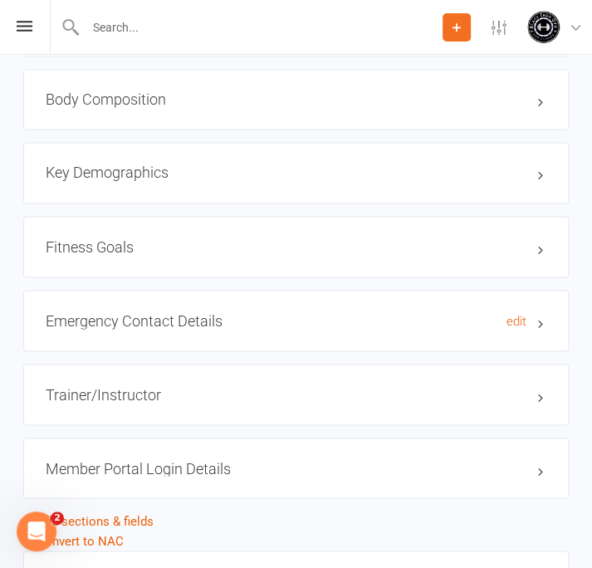
click at [543, 320] on h3 "Emergency Contact Details edit" at bounding box center [296, 320] width 501 height 17
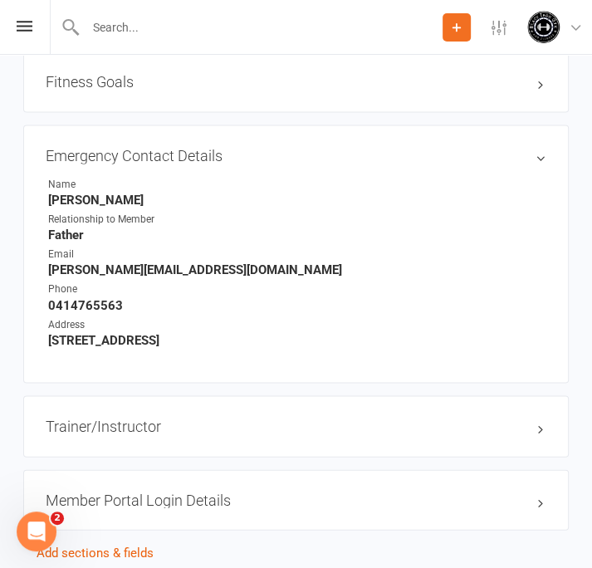
scroll to position [1413, 0]
click at [134, 21] on input "text" at bounding box center [262, 27] width 362 height 23
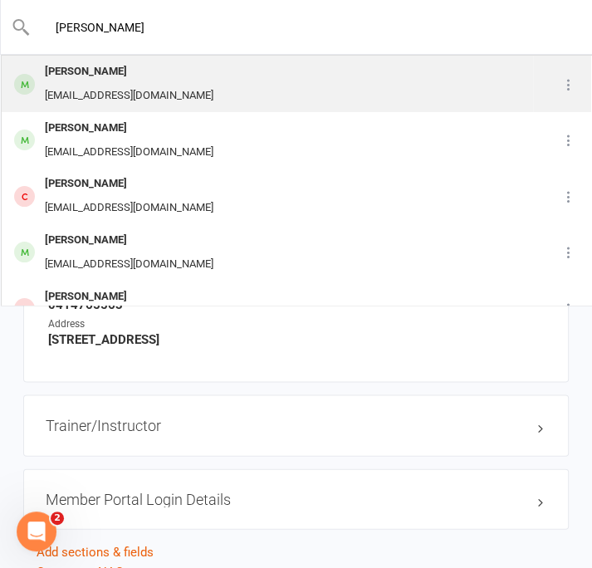
type input "[PERSON_NAME]"
click at [111, 72] on div "[PERSON_NAME]" at bounding box center [129, 72] width 179 height 24
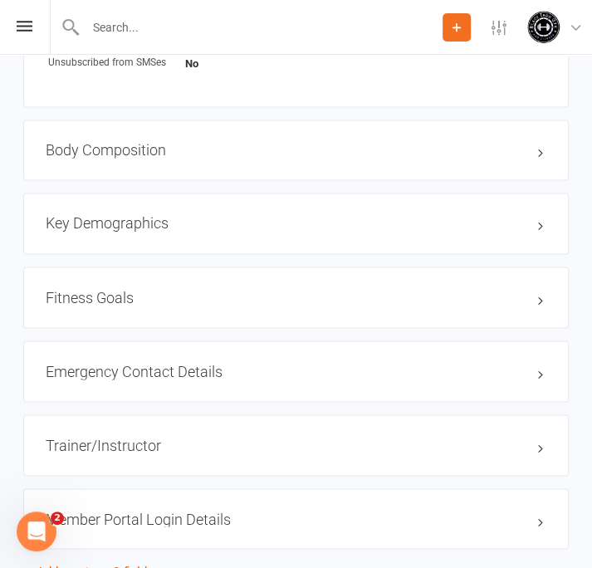
scroll to position [1246, 0]
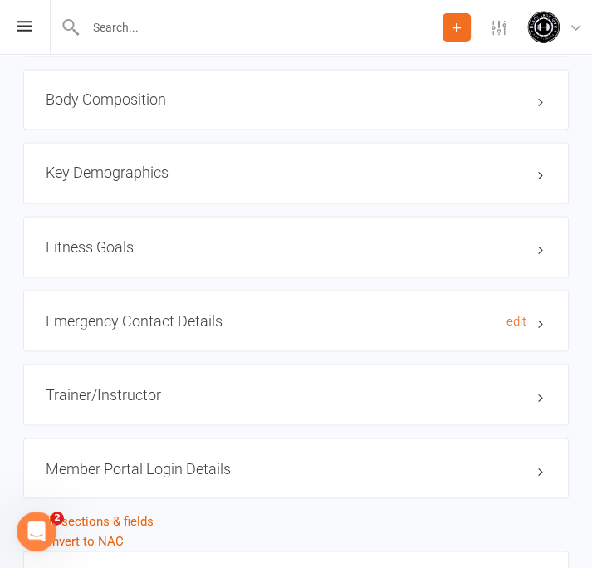
click at [544, 318] on h3 "Emergency Contact Details edit" at bounding box center [296, 320] width 501 height 17
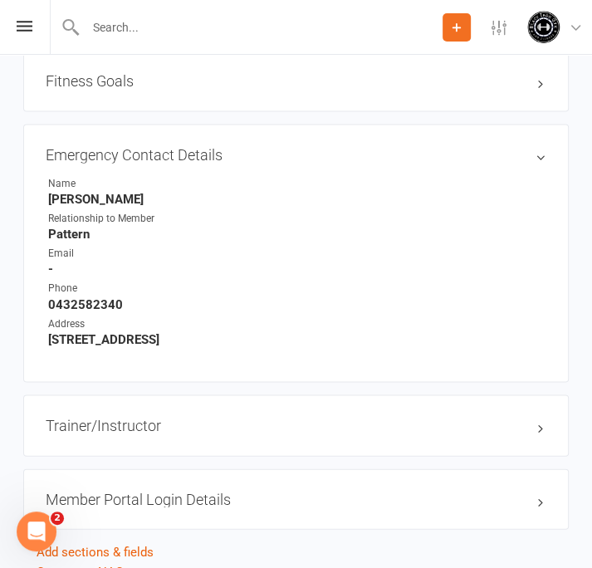
scroll to position [1330, 0]
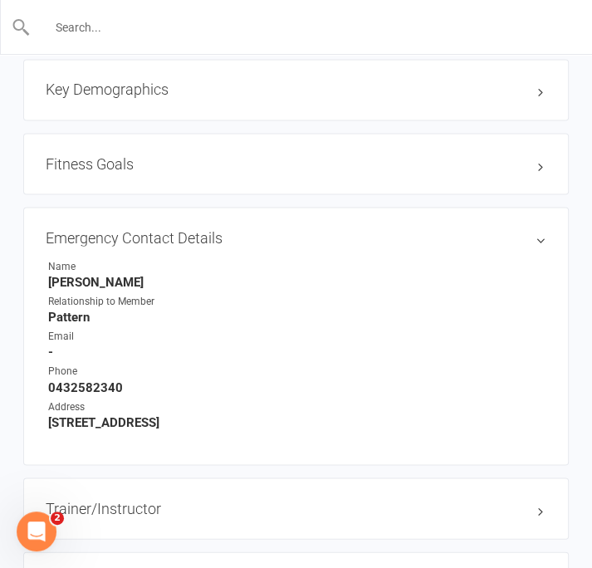
click at [153, 20] on input "text" at bounding box center [297, 27] width 533 height 23
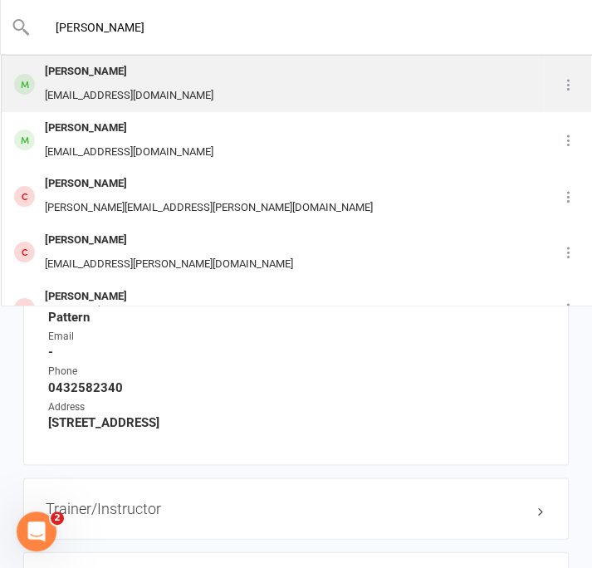
type input "[PERSON_NAME]"
click at [99, 71] on div "[PERSON_NAME]" at bounding box center [129, 72] width 179 height 24
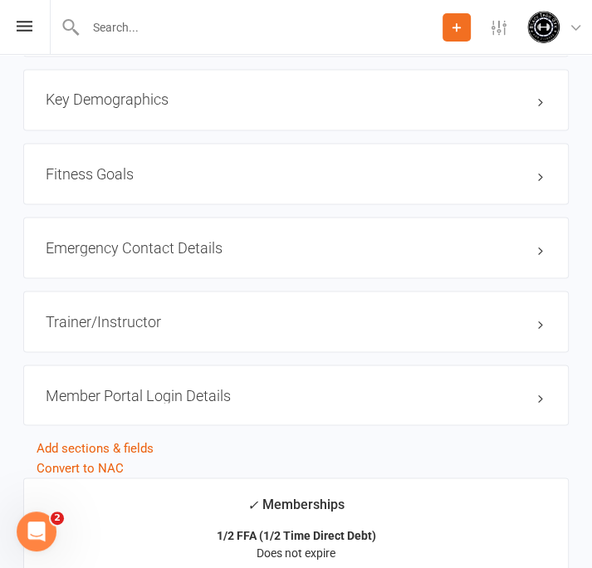
scroll to position [1330, 0]
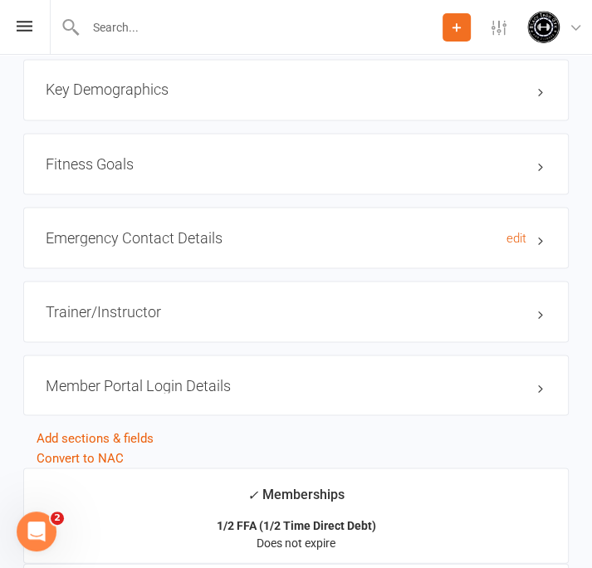
click at [542, 240] on h3 "Emergency Contact Details edit" at bounding box center [296, 237] width 501 height 17
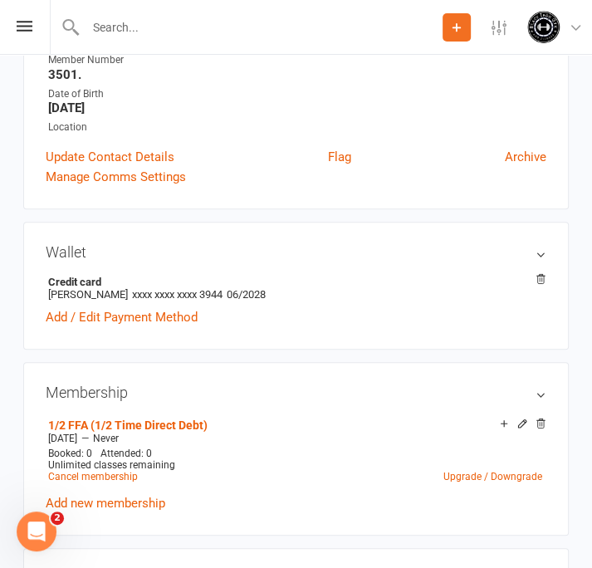
scroll to position [0, 0]
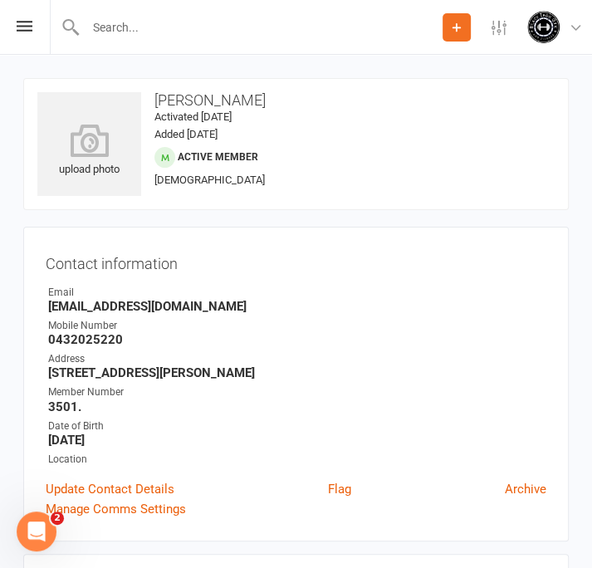
click at [153, 23] on input "text" at bounding box center [262, 27] width 362 height 23
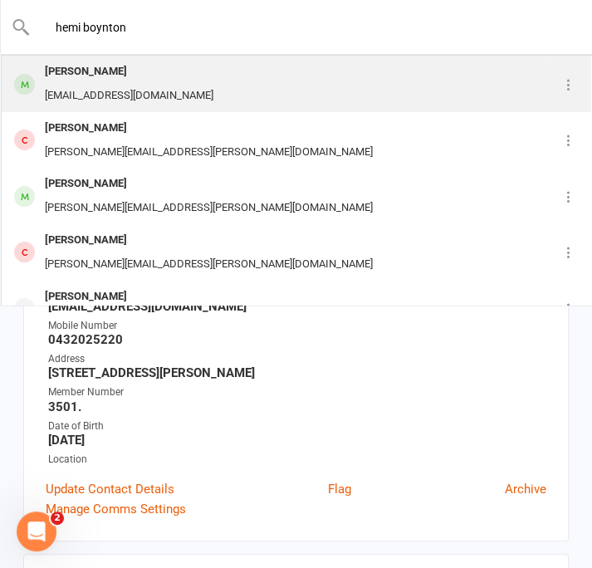
type input "hemi boynton"
click at [81, 73] on div "[PERSON_NAME]" at bounding box center [129, 72] width 179 height 24
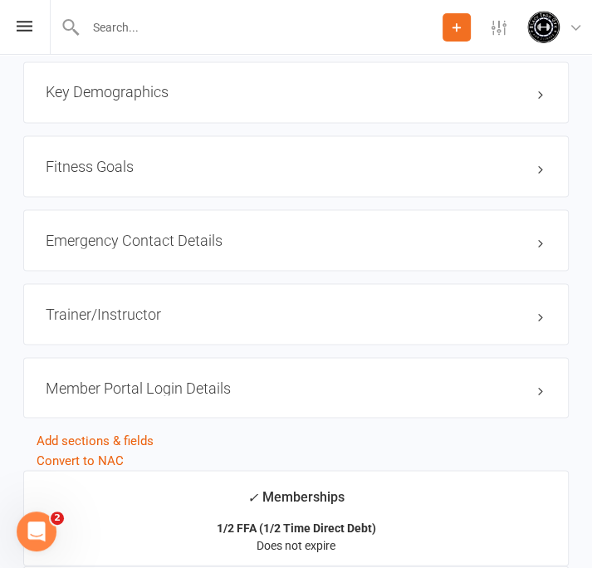
scroll to position [1330, 0]
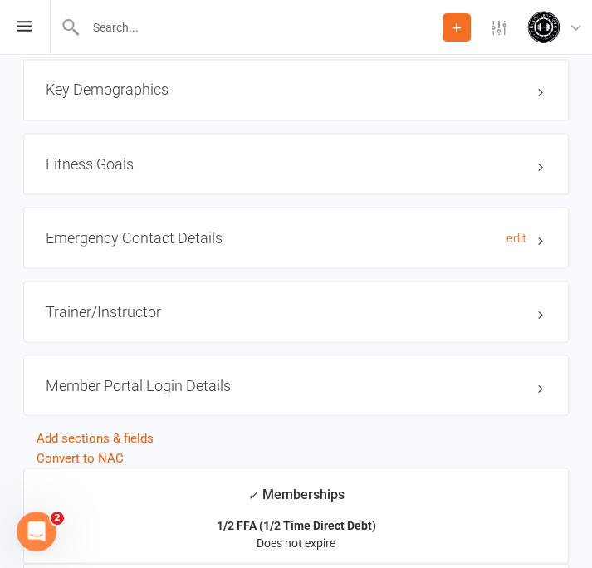
click at [538, 237] on h3 "Emergency Contact Details edit" at bounding box center [296, 237] width 501 height 17
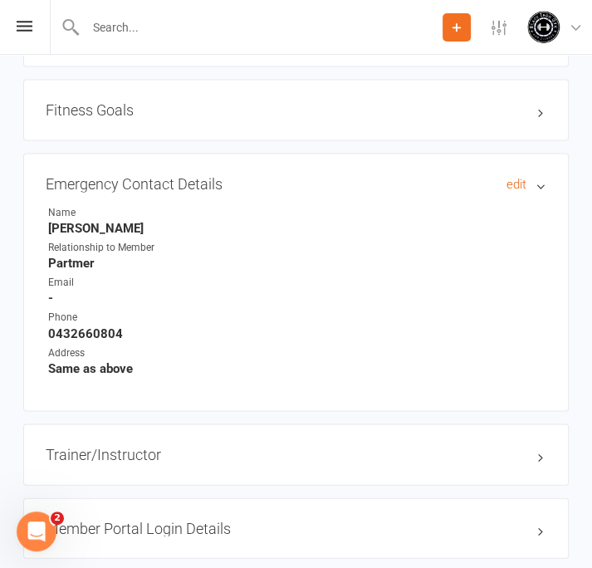
scroll to position [1413, 0]
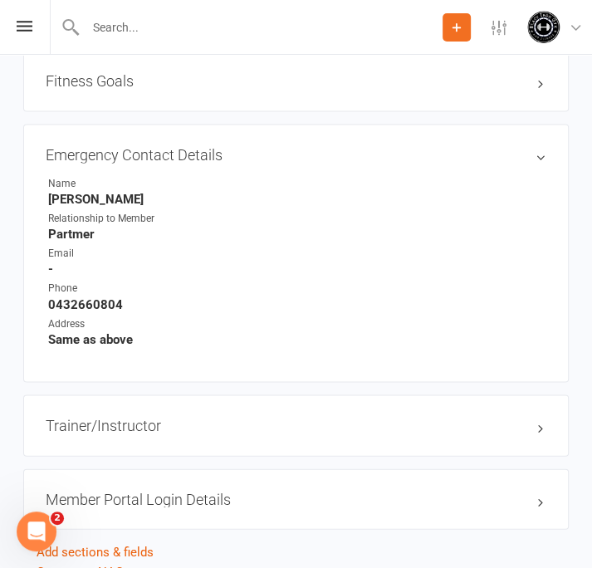
click at [176, 25] on input "text" at bounding box center [262, 27] width 362 height 23
click at [132, 16] on input "text" at bounding box center [297, 27] width 533 height 23
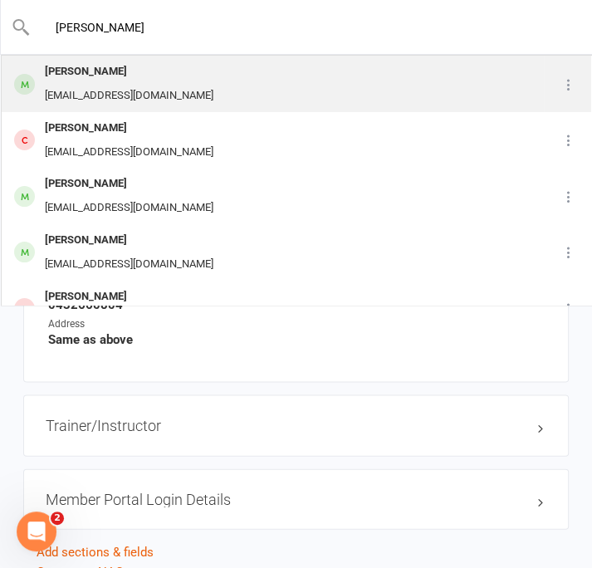
type input "[PERSON_NAME]"
click at [85, 71] on div "[PERSON_NAME]" at bounding box center [129, 72] width 179 height 24
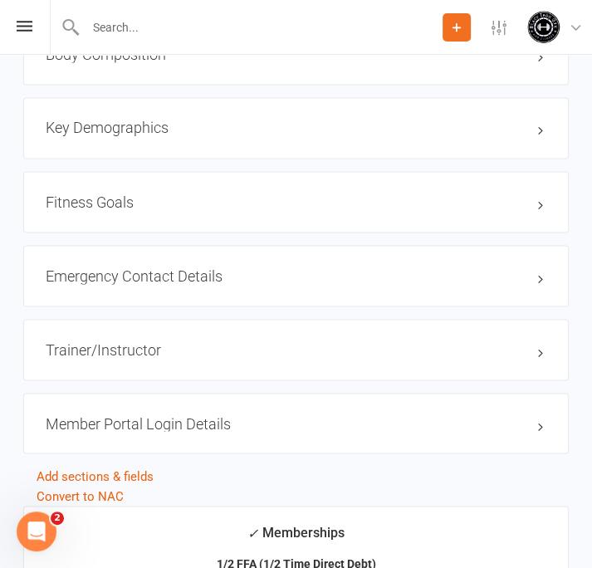
scroll to position [1330, 0]
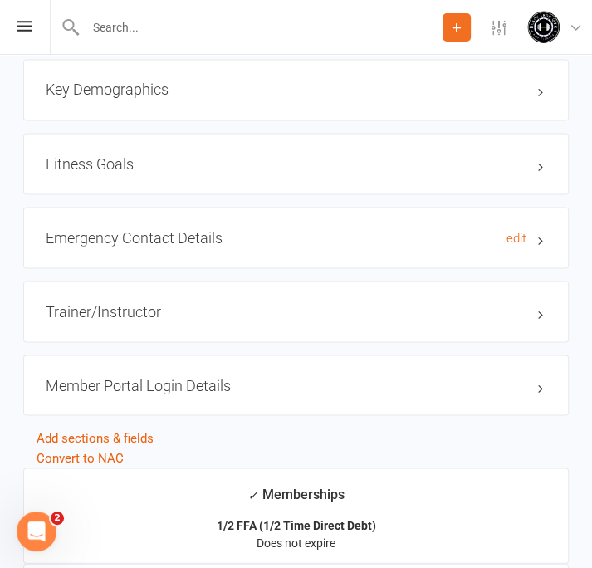
click at [538, 235] on h3 "Emergency Contact Details edit" at bounding box center [296, 237] width 501 height 17
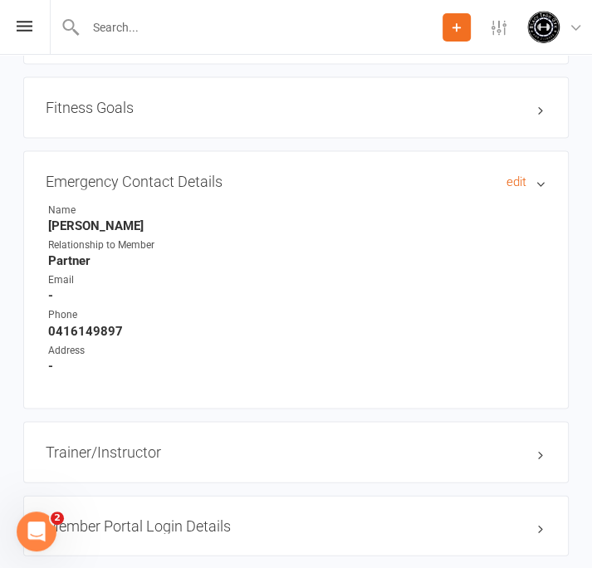
scroll to position [1413, 0]
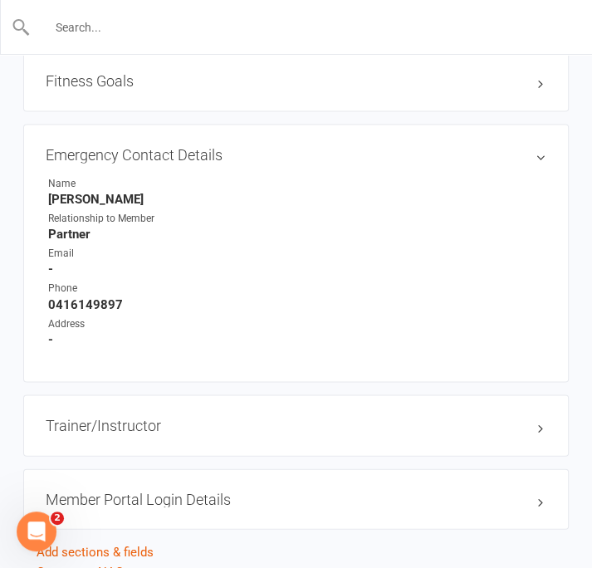
click at [162, 33] on input "text" at bounding box center [297, 27] width 533 height 23
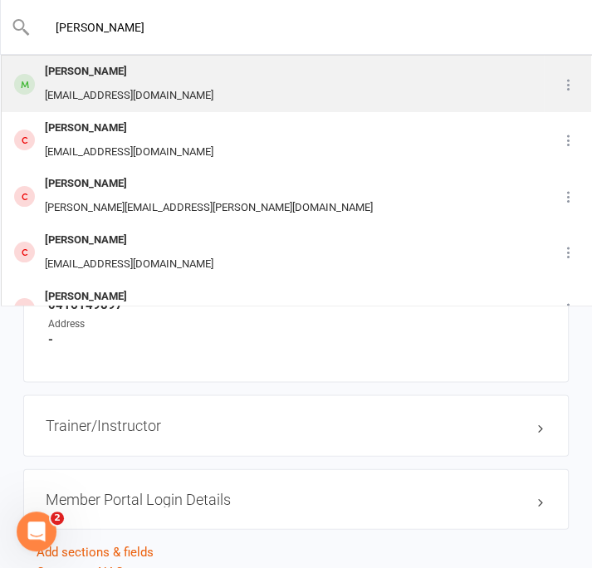
type input "[PERSON_NAME]"
click at [103, 69] on div "[PERSON_NAME]" at bounding box center [129, 72] width 179 height 24
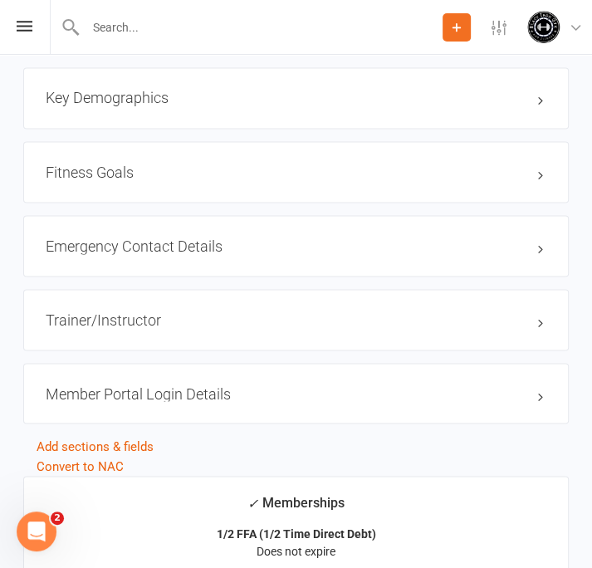
scroll to position [1330, 0]
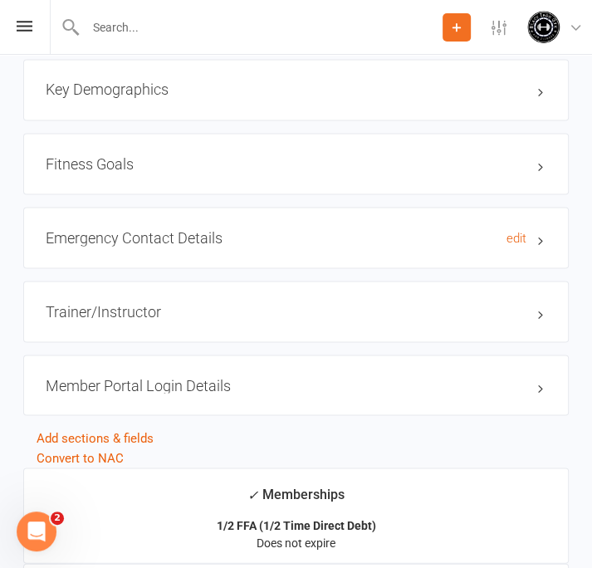
click at [544, 235] on h3 "Emergency Contact Details edit" at bounding box center [296, 237] width 501 height 17
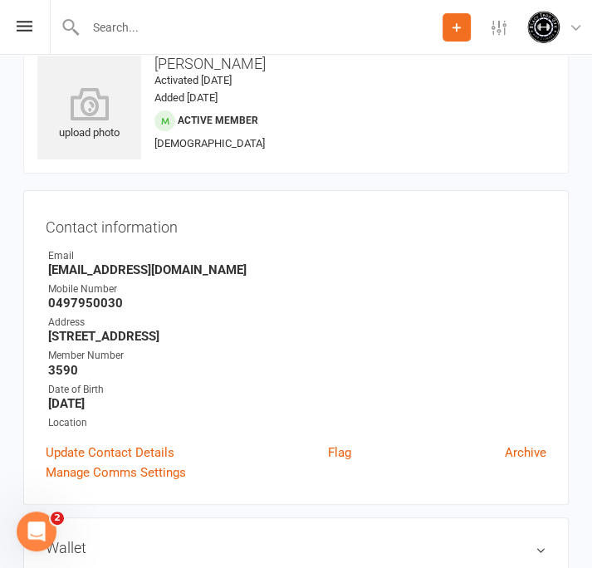
scroll to position [0, 0]
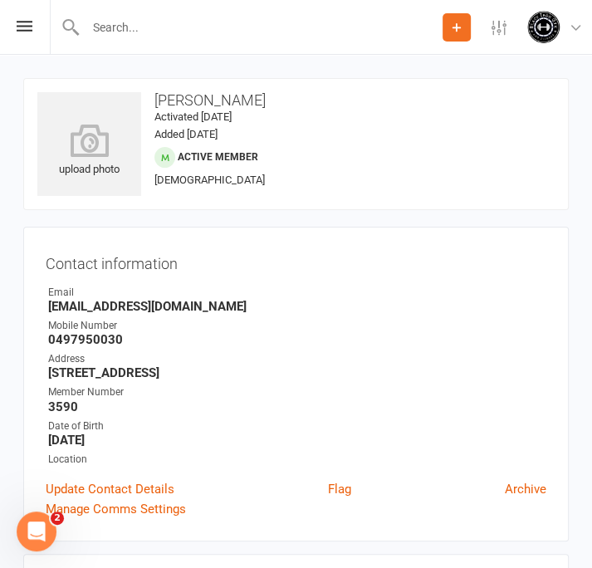
click at [149, 31] on input "text" at bounding box center [262, 27] width 362 height 23
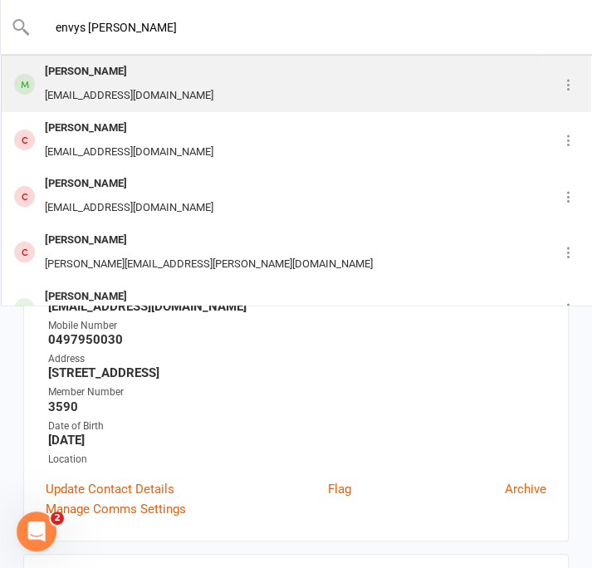
type input "envys [PERSON_NAME]"
click at [98, 71] on div "[PERSON_NAME]" at bounding box center [129, 72] width 179 height 24
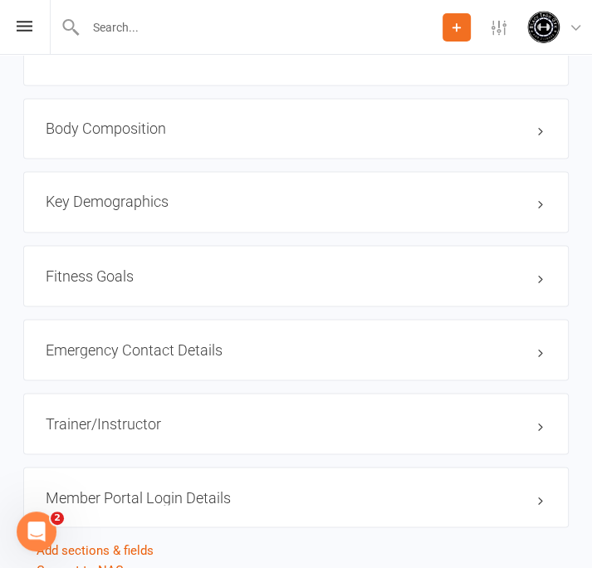
scroll to position [1246, 0]
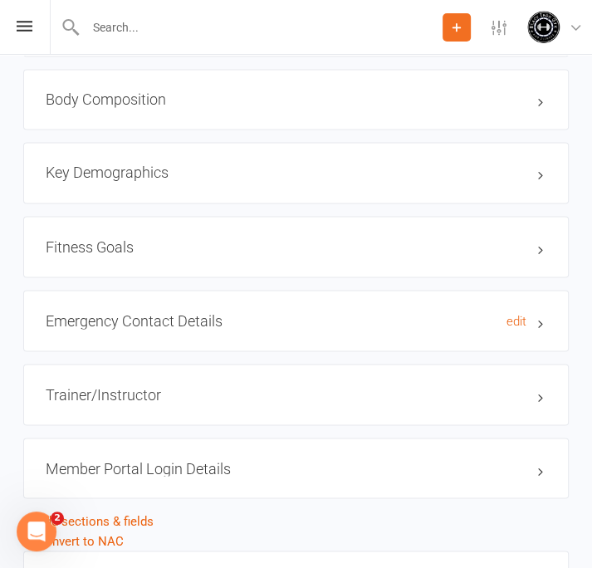
click at [542, 323] on h3 "Emergency Contact Details edit" at bounding box center [296, 320] width 501 height 17
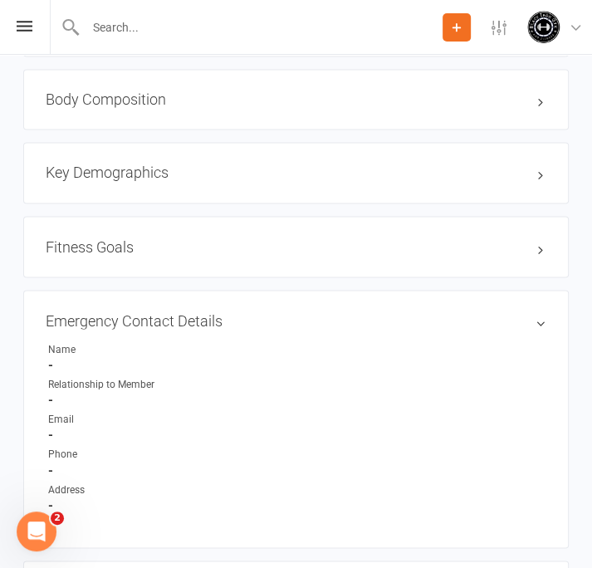
click at [146, 19] on input "text" at bounding box center [262, 27] width 362 height 23
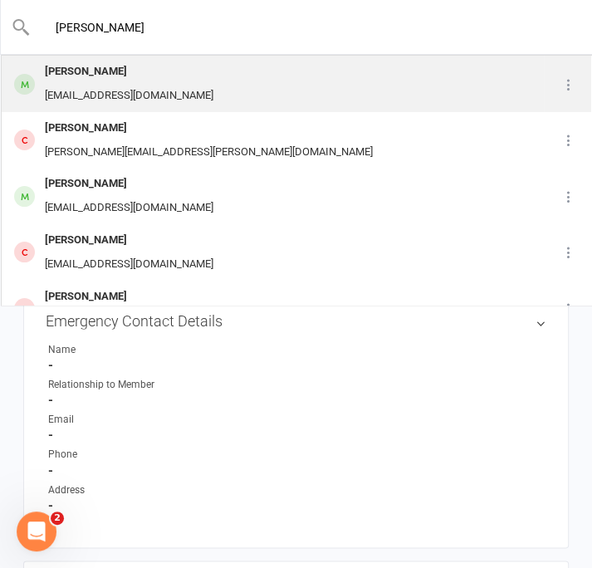
type input "[PERSON_NAME]"
click at [69, 91] on div "[EMAIL_ADDRESS][DOMAIN_NAME]" at bounding box center [129, 96] width 179 height 24
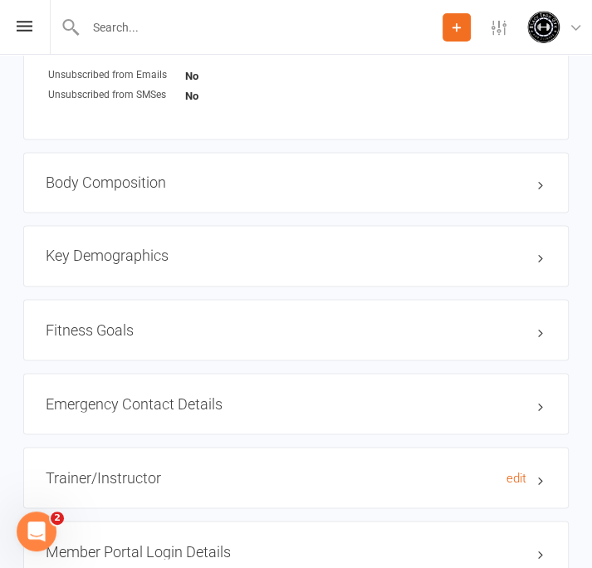
scroll to position [1330, 0]
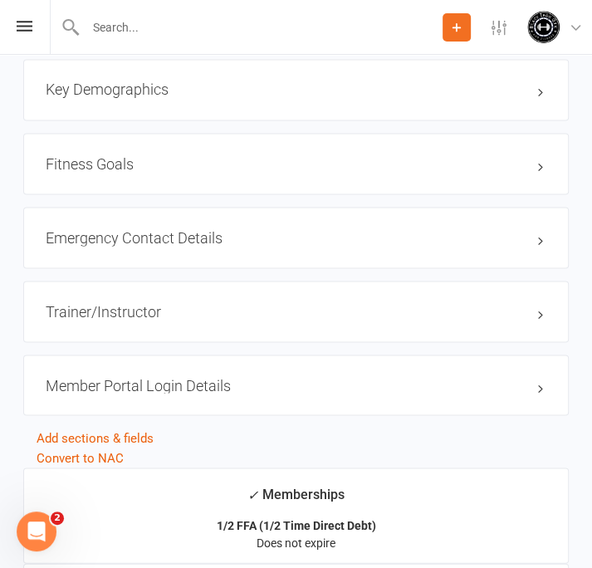
click at [552, 240] on div "Emergency Contact Details edit" at bounding box center [296, 237] width 546 height 61
click at [538, 234] on h3 "Emergency Contact Details edit" at bounding box center [296, 237] width 501 height 17
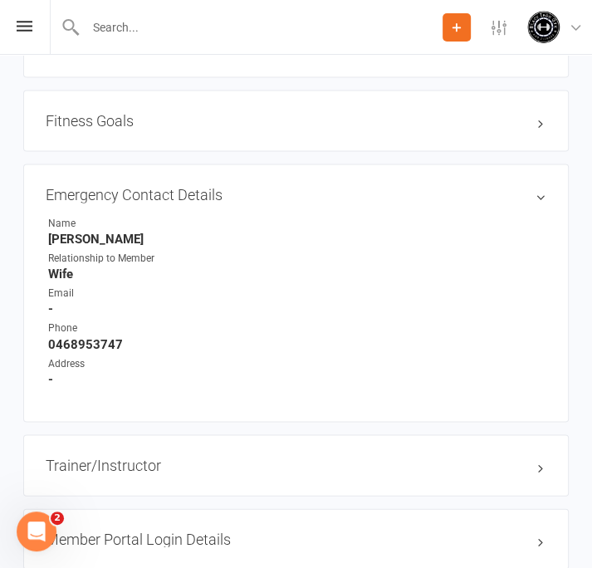
scroll to position [1413, 0]
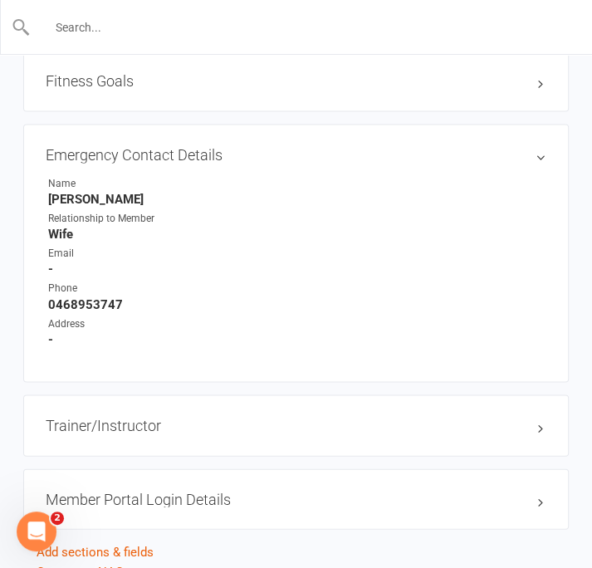
click at [145, 28] on input "text" at bounding box center [297, 27] width 533 height 23
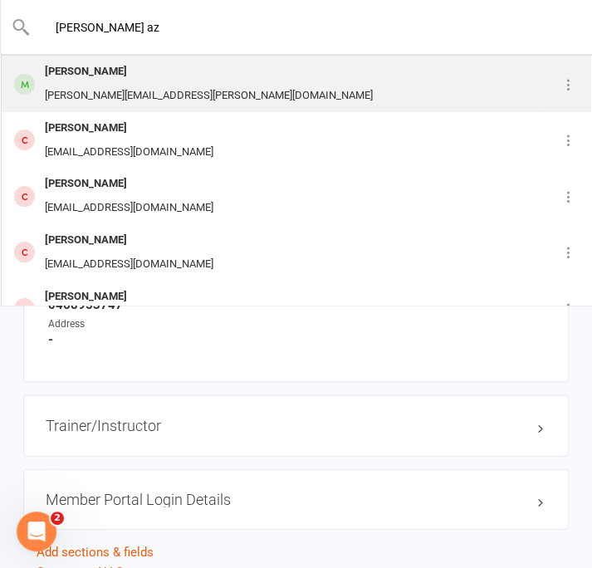
type input "[PERSON_NAME] az"
click at [118, 75] on div "[PERSON_NAME]" at bounding box center [209, 72] width 338 height 24
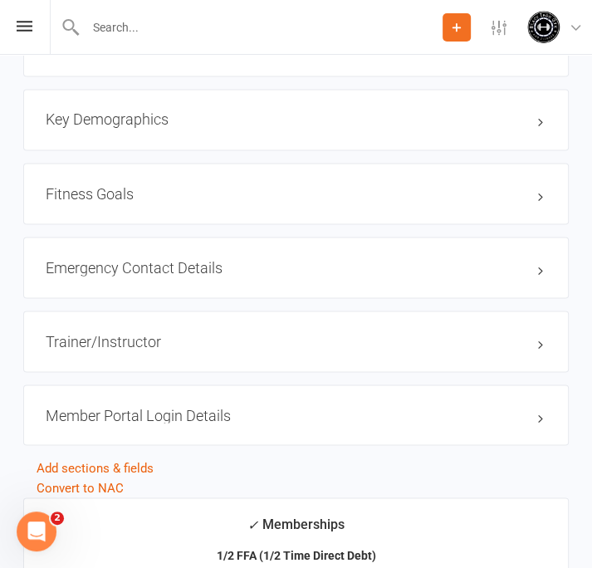
scroll to position [1330, 0]
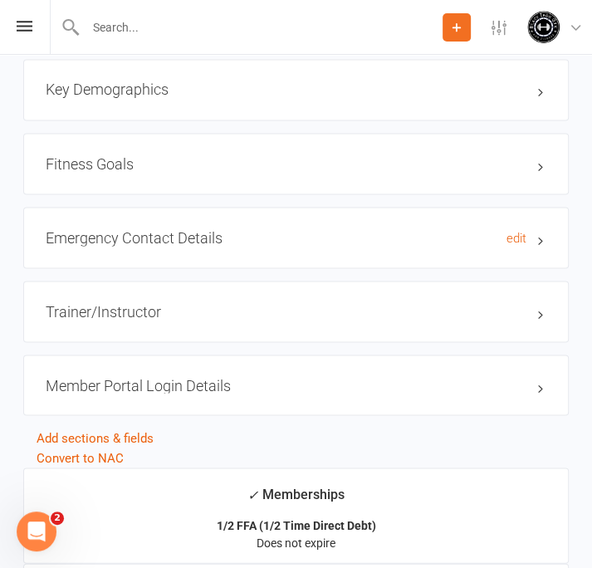
click at [538, 242] on h3 "Emergency Contact Details edit" at bounding box center [296, 237] width 501 height 17
